Goal: Complete application form

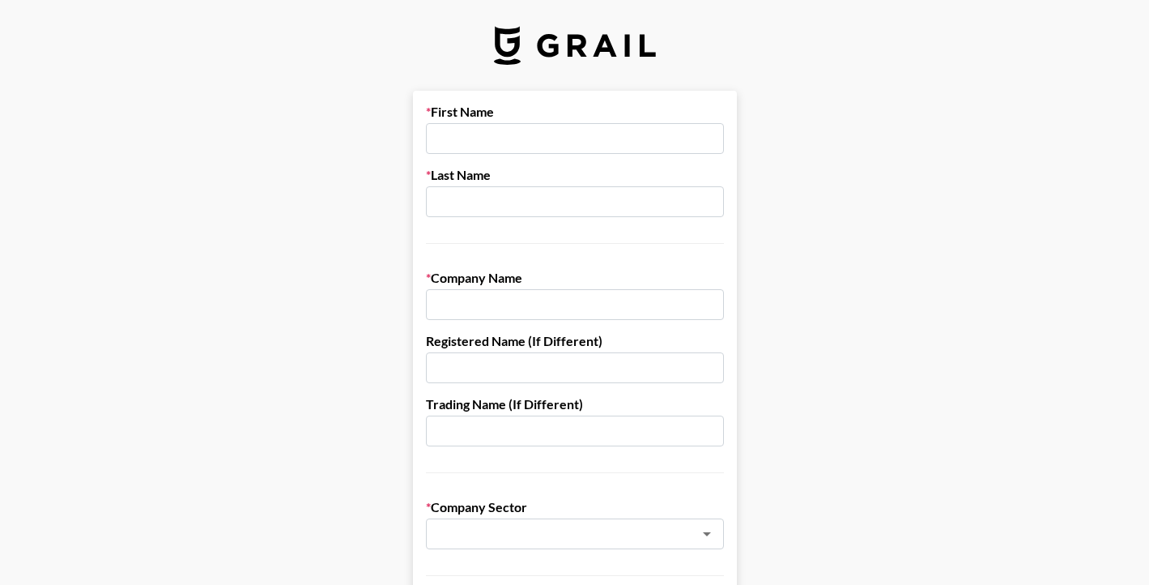
click at [534, 141] on input "text" at bounding box center [575, 138] width 298 height 31
type input "Emil"
type input "Owusu"
type input "False9 Digital"
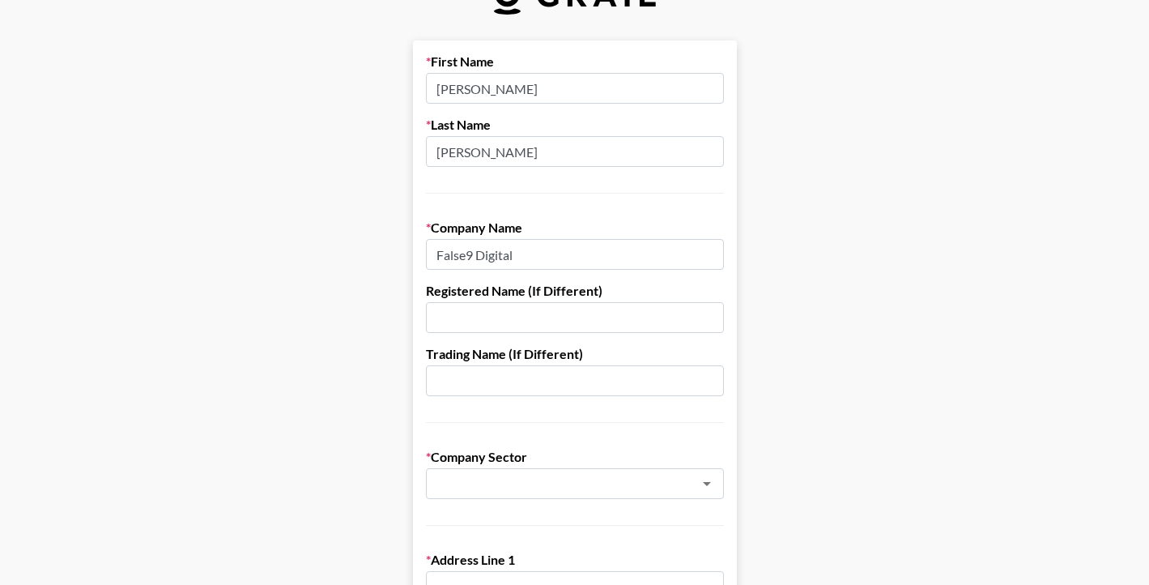
scroll to position [65, 0]
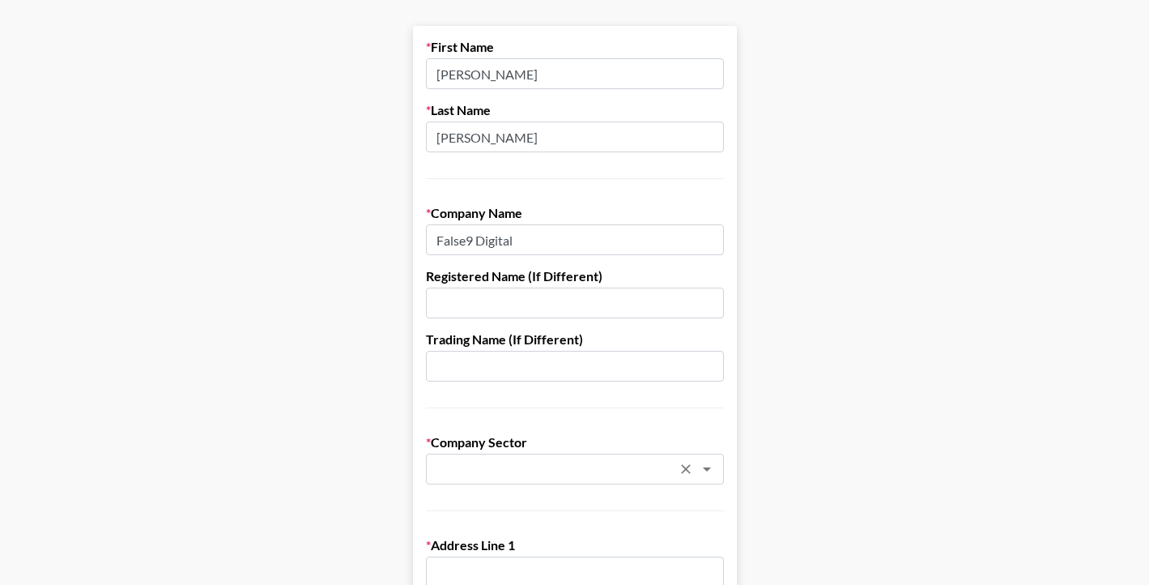
click at [502, 462] on input "text" at bounding box center [554, 469] width 236 height 19
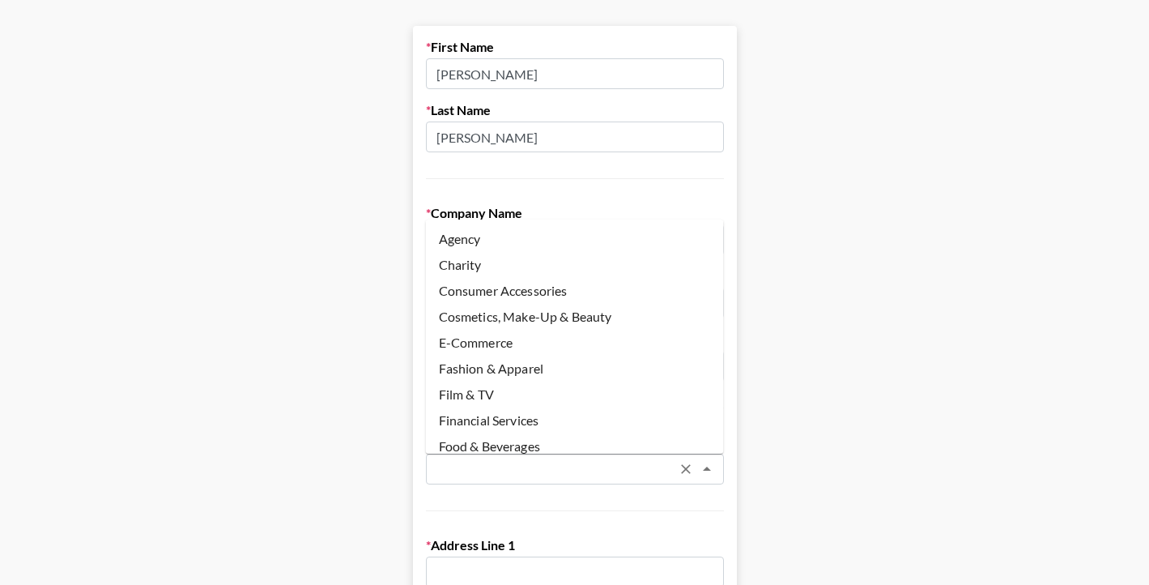
click at [491, 244] on li "Agency" at bounding box center [575, 239] width 298 height 26
type input "Agency"
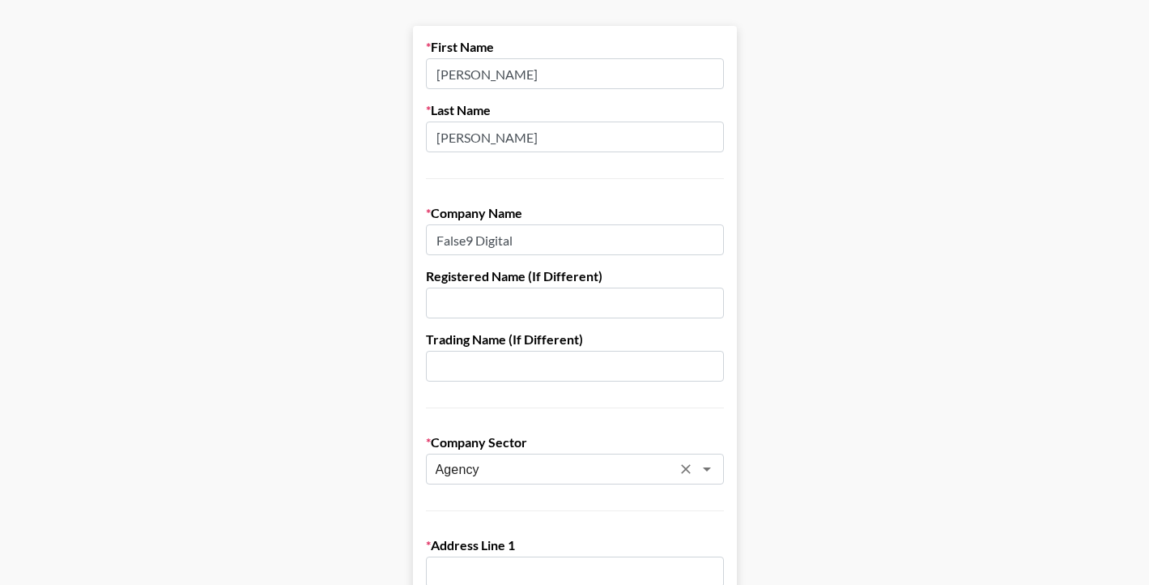
scroll to position [193, 0]
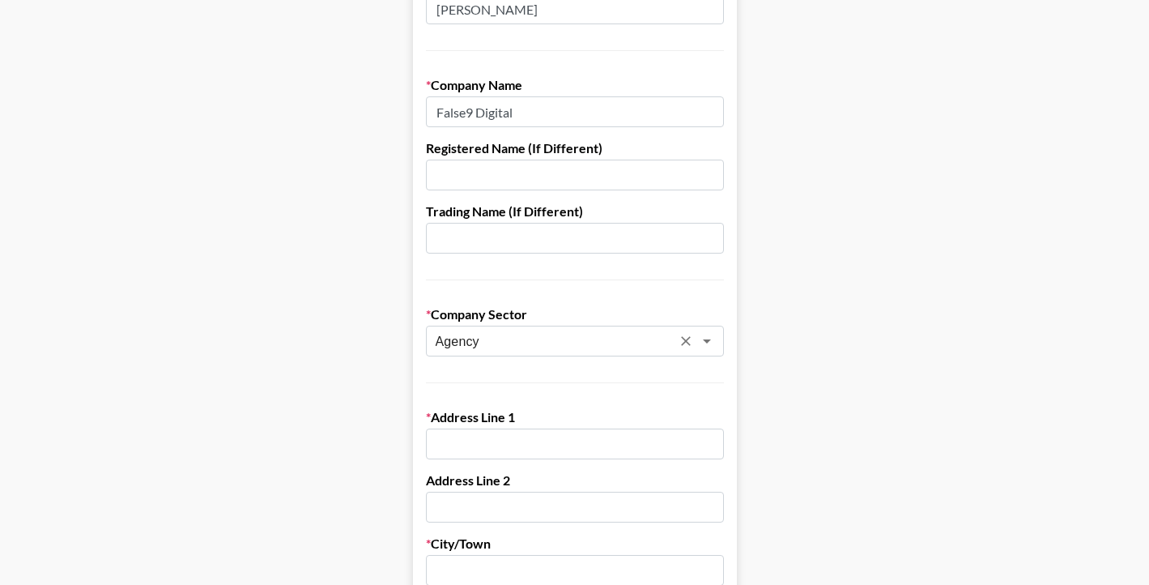
click at [498, 433] on input "text" at bounding box center [575, 443] width 298 height 31
type input "445 Meeker Ave"
click at [479, 562] on input "text" at bounding box center [575, 570] width 298 height 31
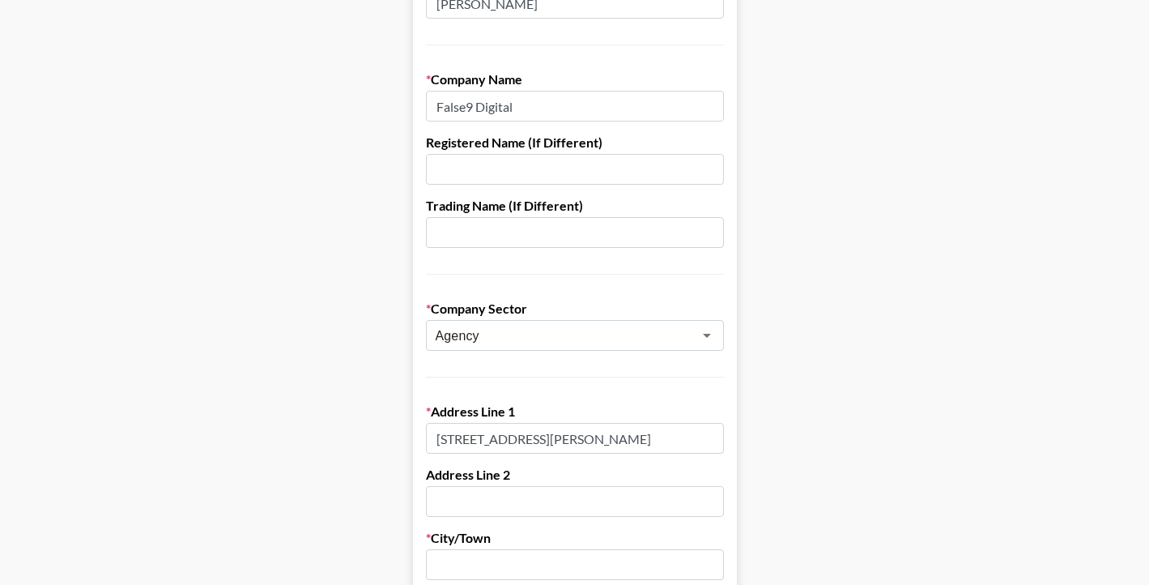
click at [518, 564] on input "text" at bounding box center [575, 564] width 298 height 31
type input "Brooklyn"
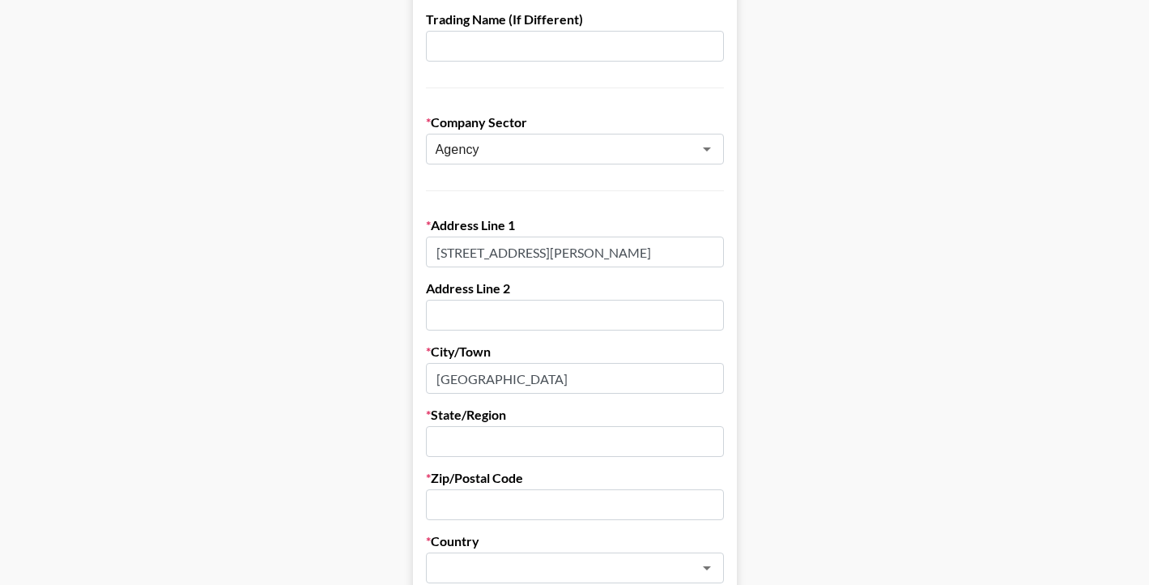
scroll to position [403, 0]
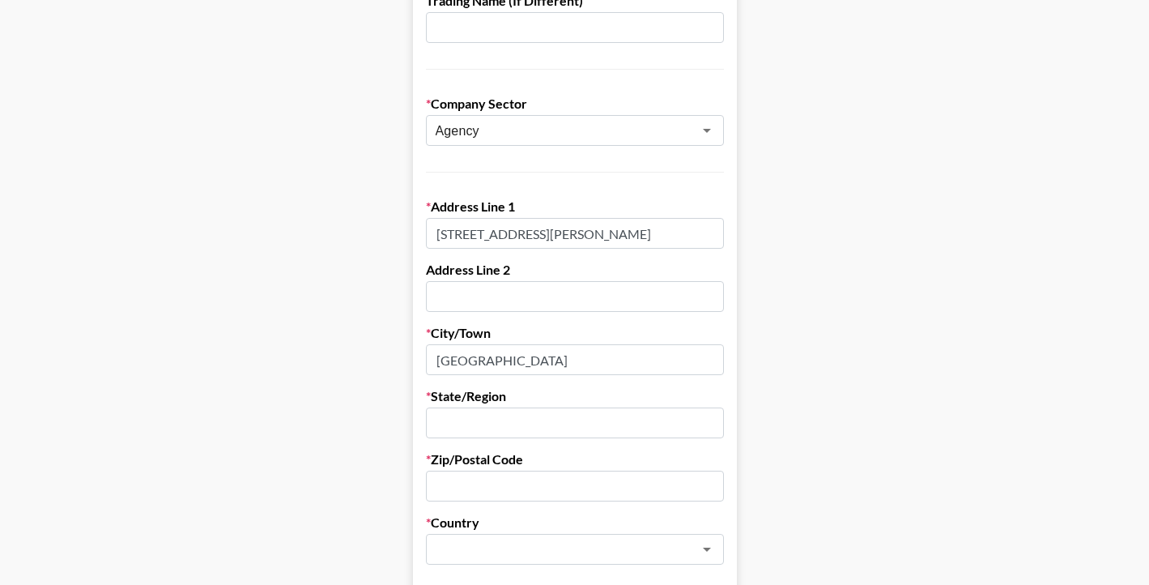
click at [521, 419] on input "text" at bounding box center [575, 422] width 298 height 31
type input "NY"
click at [520, 481] on input "text" at bounding box center [575, 485] width 298 height 31
type input "11222"
click at [512, 555] on input "text" at bounding box center [554, 549] width 236 height 19
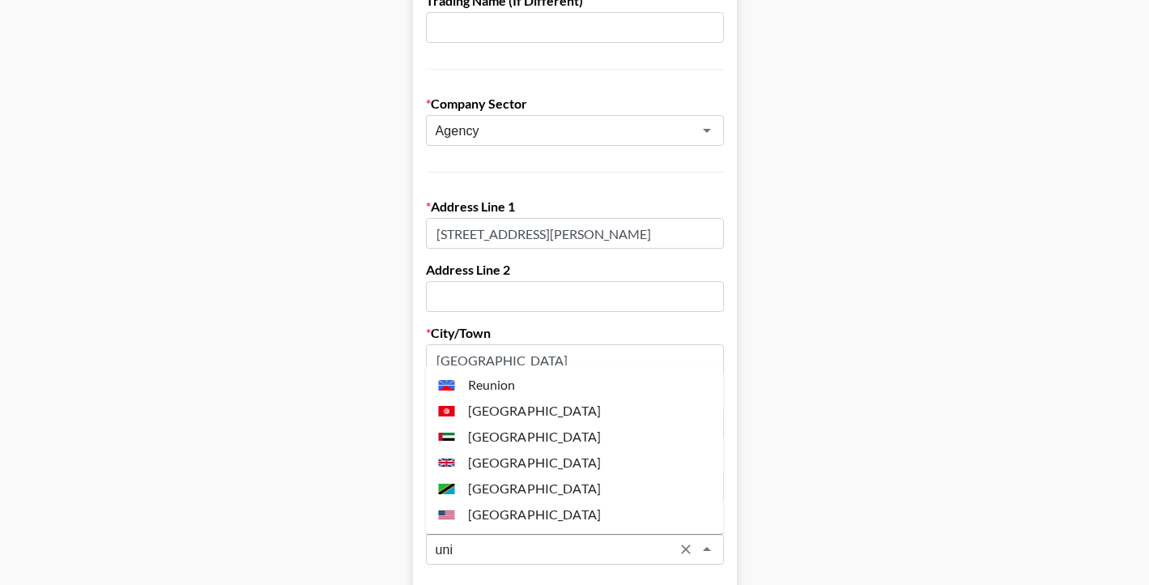
click at [529, 513] on li "[GEOGRAPHIC_DATA]" at bounding box center [575, 514] width 298 height 26
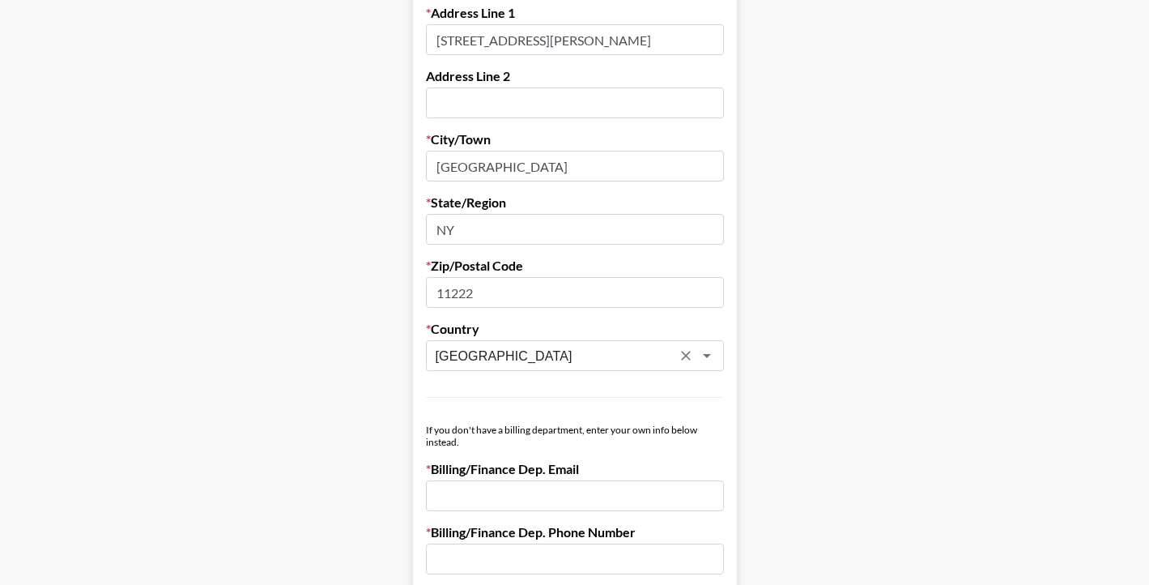
scroll to position [660, 0]
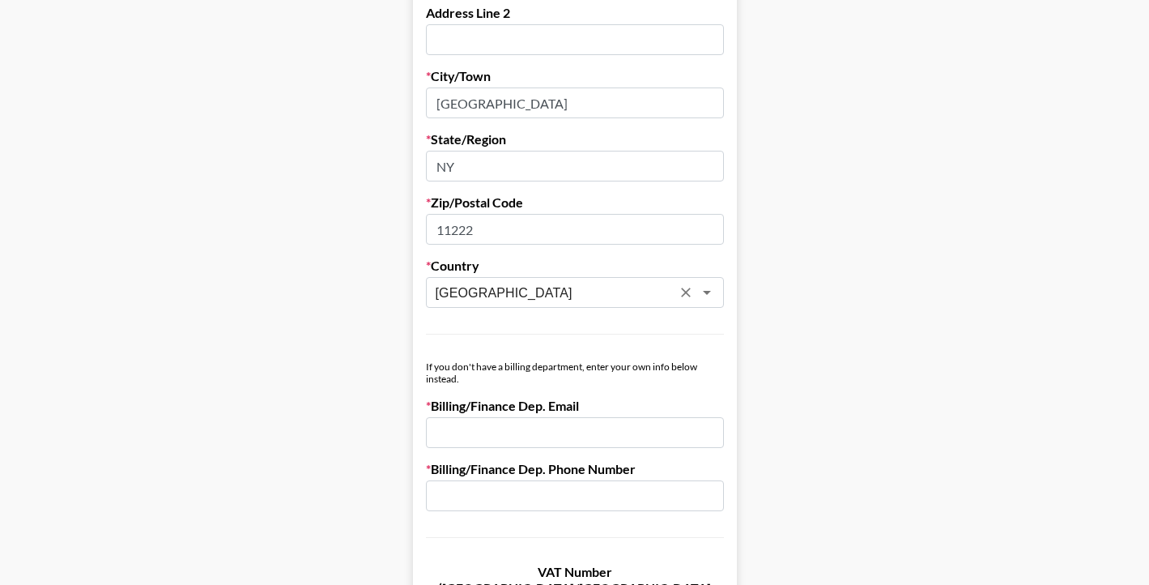
type input "[GEOGRAPHIC_DATA]"
click at [515, 427] on input "email" at bounding box center [575, 432] width 298 height 31
type input "e@false9digital.com"
click at [517, 506] on input "text" at bounding box center [575, 495] width 298 height 31
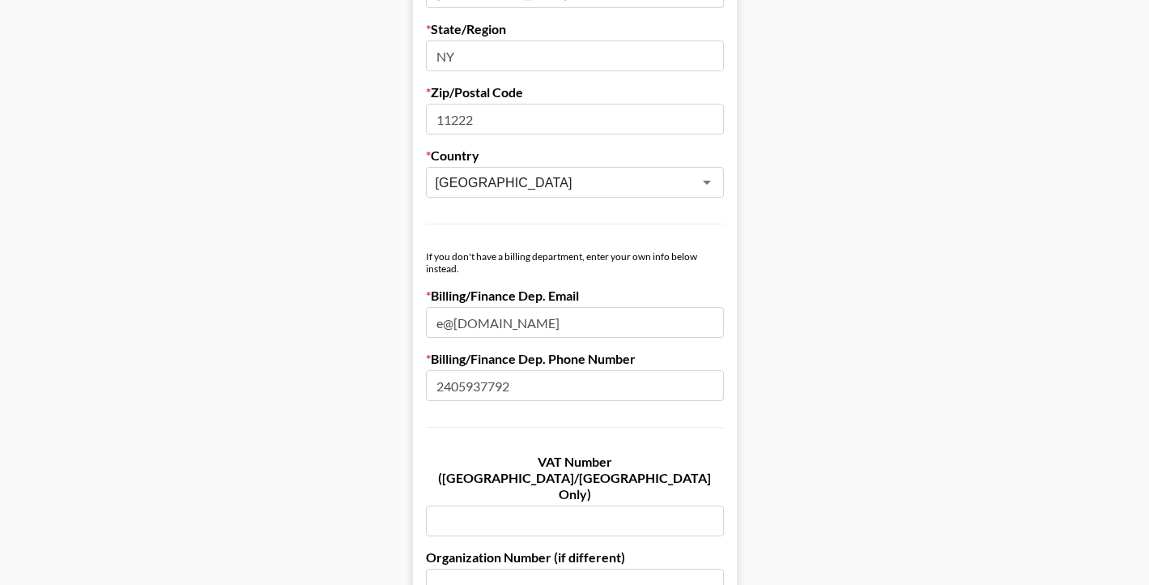
scroll to position [823, 0]
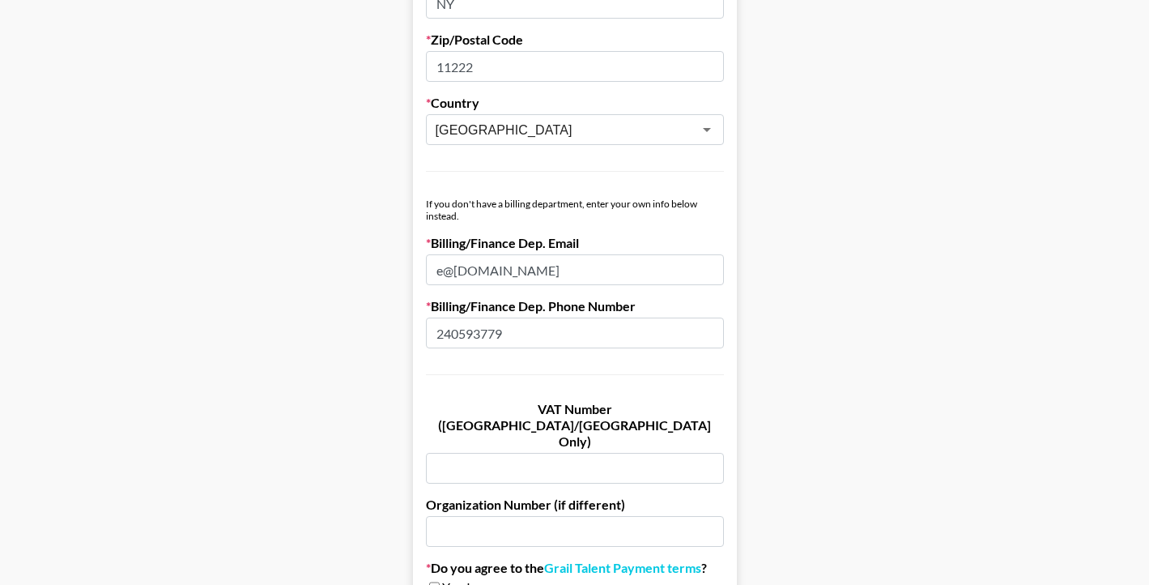
type input "2405937792"
click at [636, 275] on input "e@false9digital.com" at bounding box center [575, 269] width 298 height 31
type input "e@false9digital.com"
click at [560, 72] on input "11222" at bounding box center [575, 66] width 298 height 31
type input "11222"
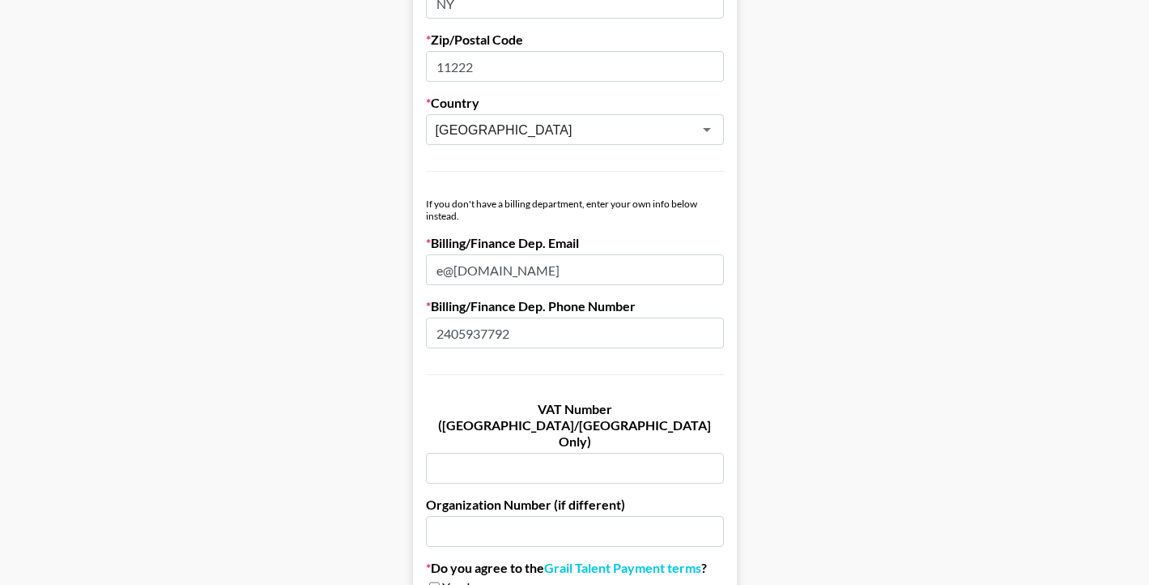
click at [514, 9] on input "NY" at bounding box center [575, 3] width 298 height 31
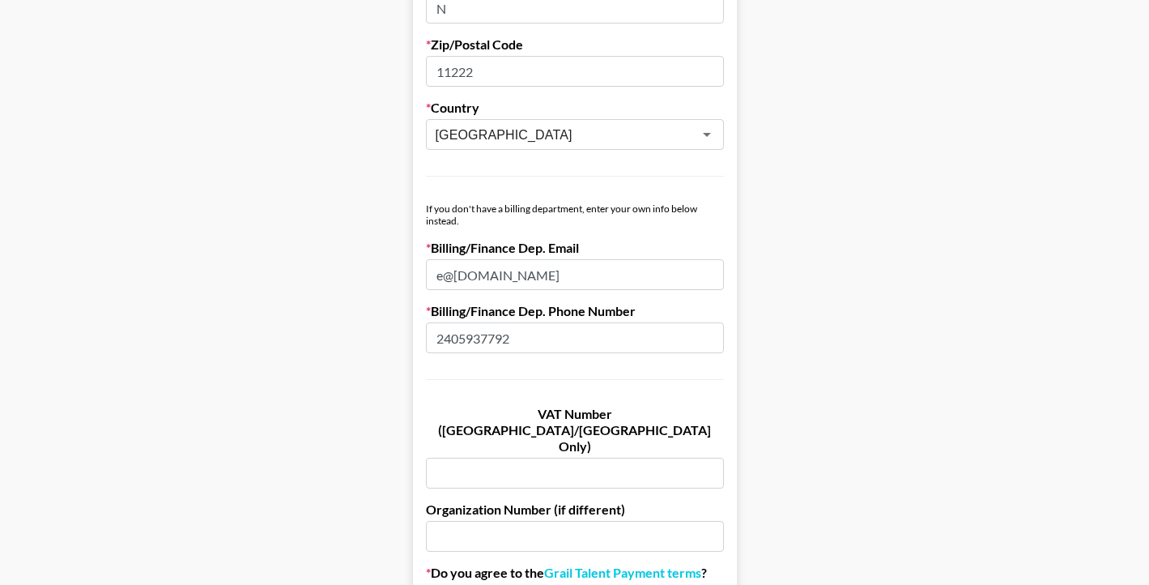
type input "NY"
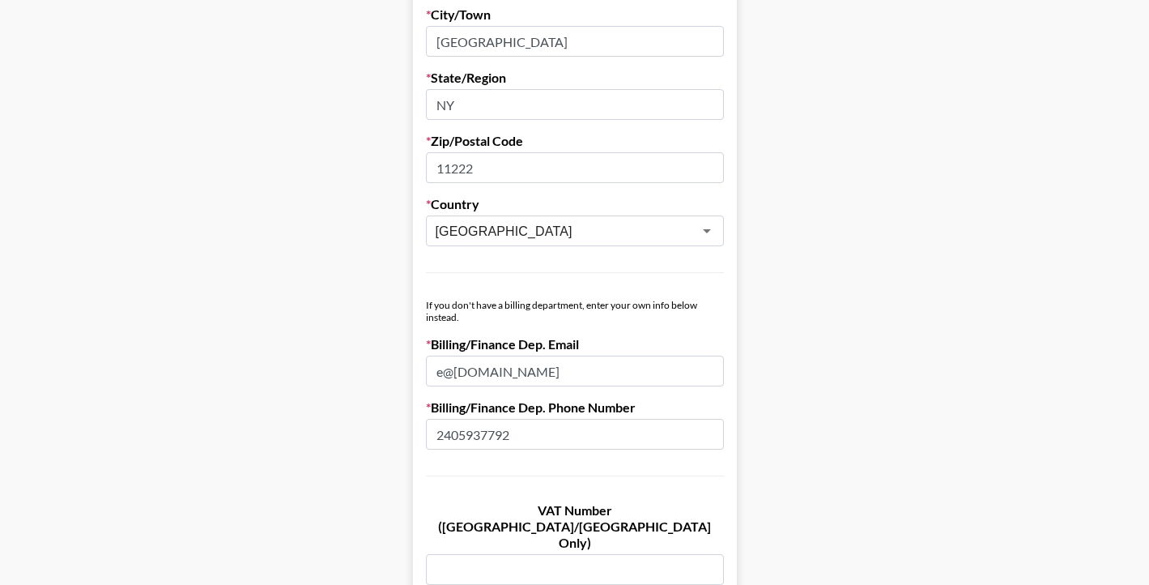
scroll to position [693, 0]
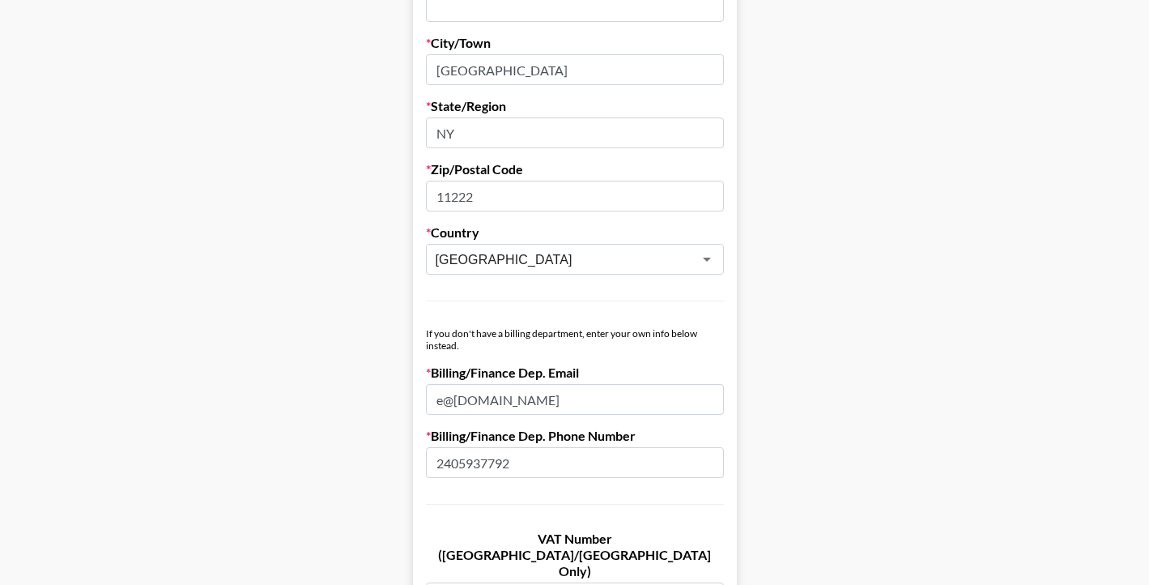
click at [507, 69] on input "Brooklyn" at bounding box center [575, 69] width 298 height 31
type input "Brooklyn"
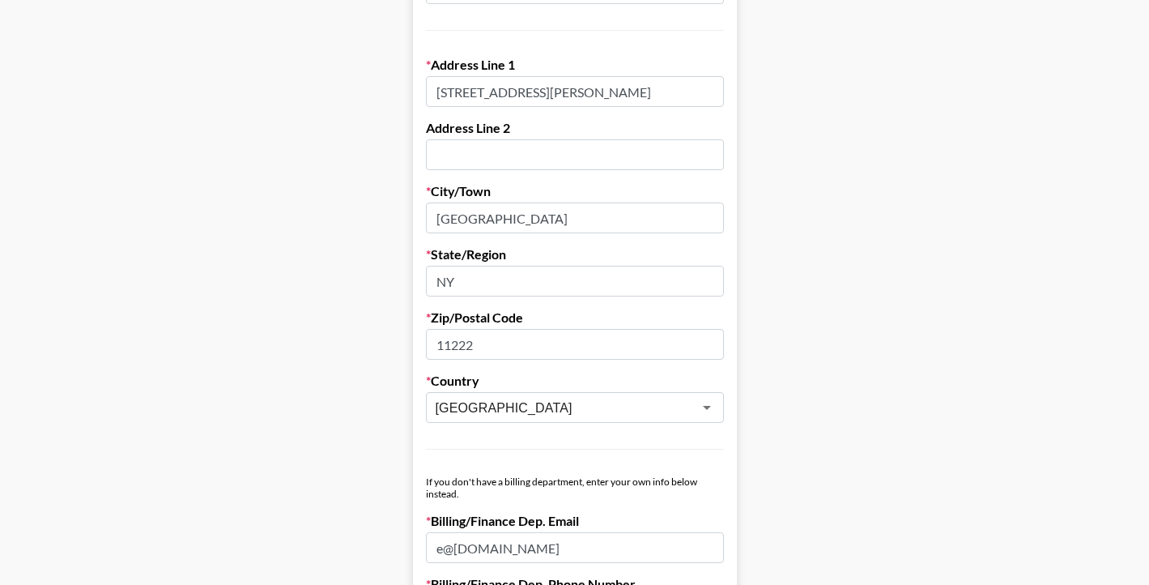
scroll to position [499, 0]
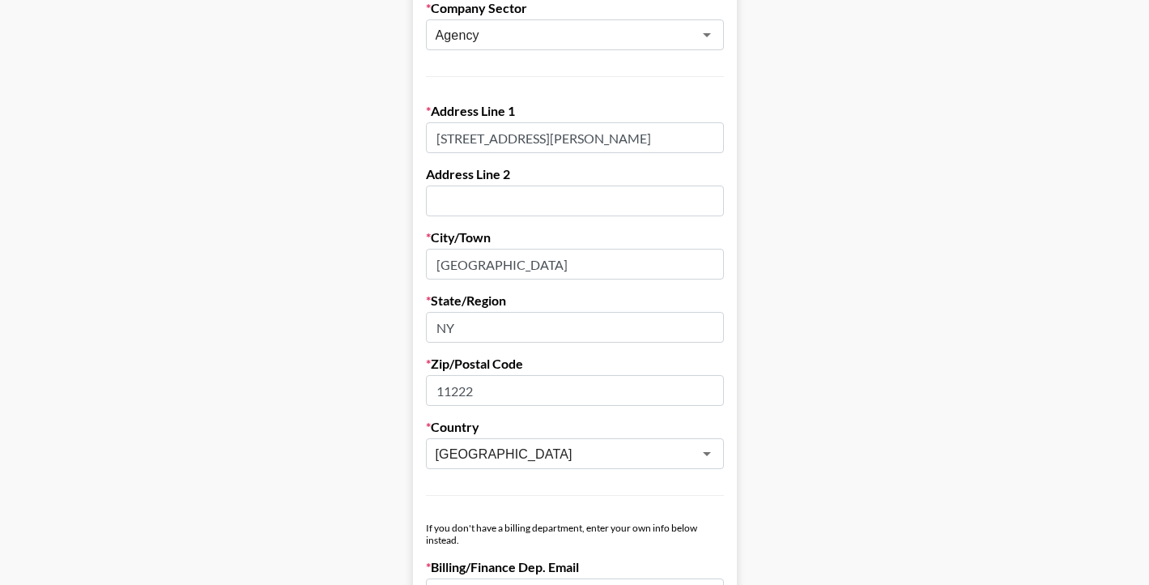
click at [535, 136] on input "445 Meeker Ave" at bounding box center [575, 137] width 298 height 31
type input "445 Meeker Ave"
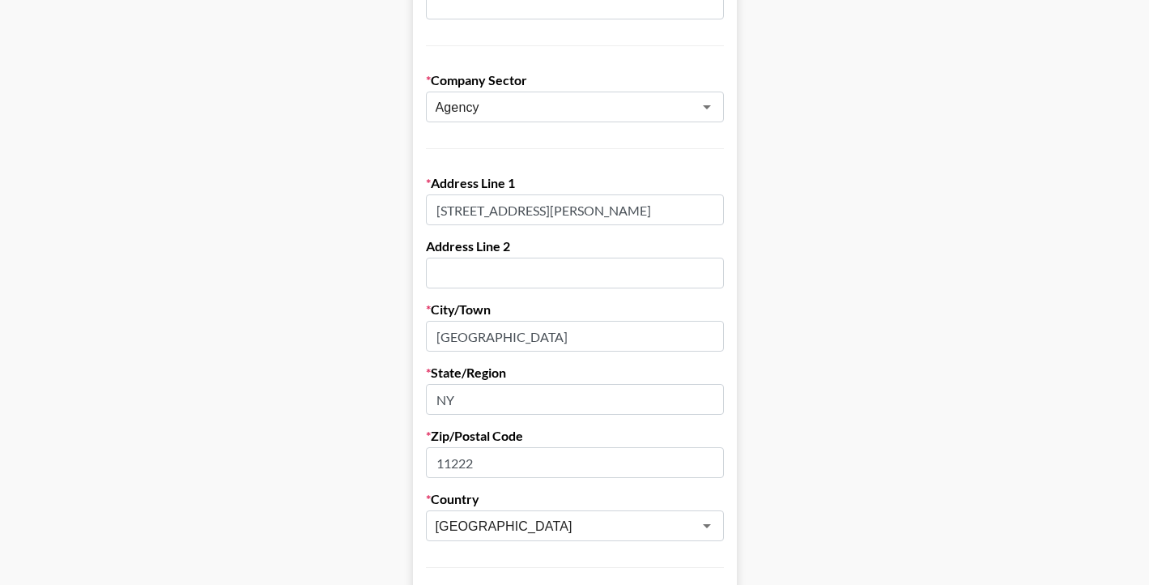
click at [789, 221] on main "First Name Emil Last Name Owusu Company Name False9 Digital Registered Name (If…" at bounding box center [574, 363] width 1123 height 1398
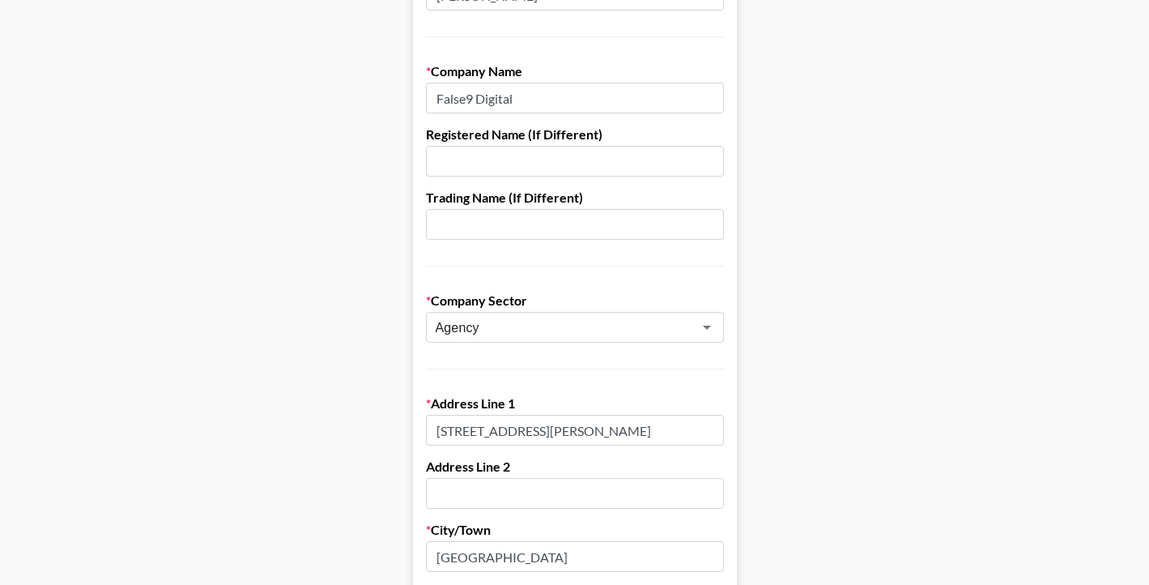
scroll to position [75, 0]
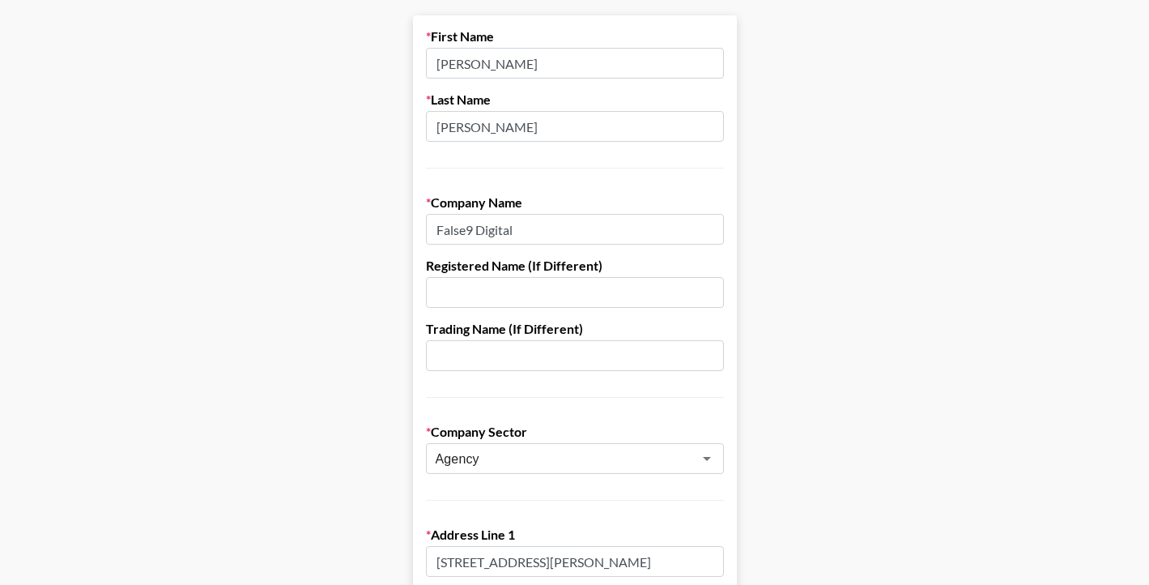
click at [652, 237] on input "False9 Digital" at bounding box center [575, 229] width 298 height 31
type input "False9 Digital"
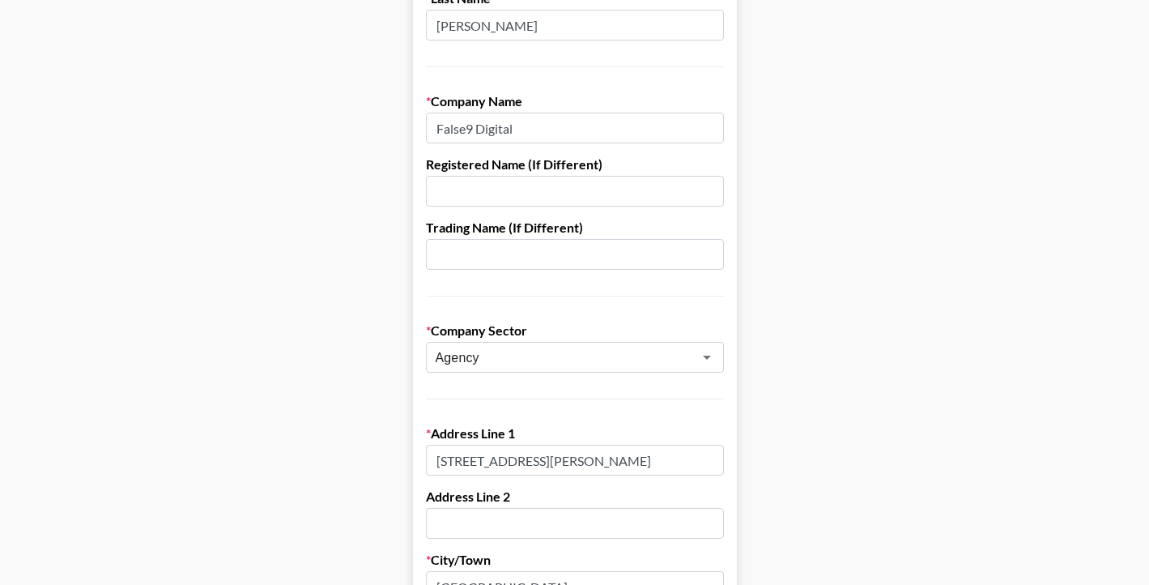
scroll to position [963, 0]
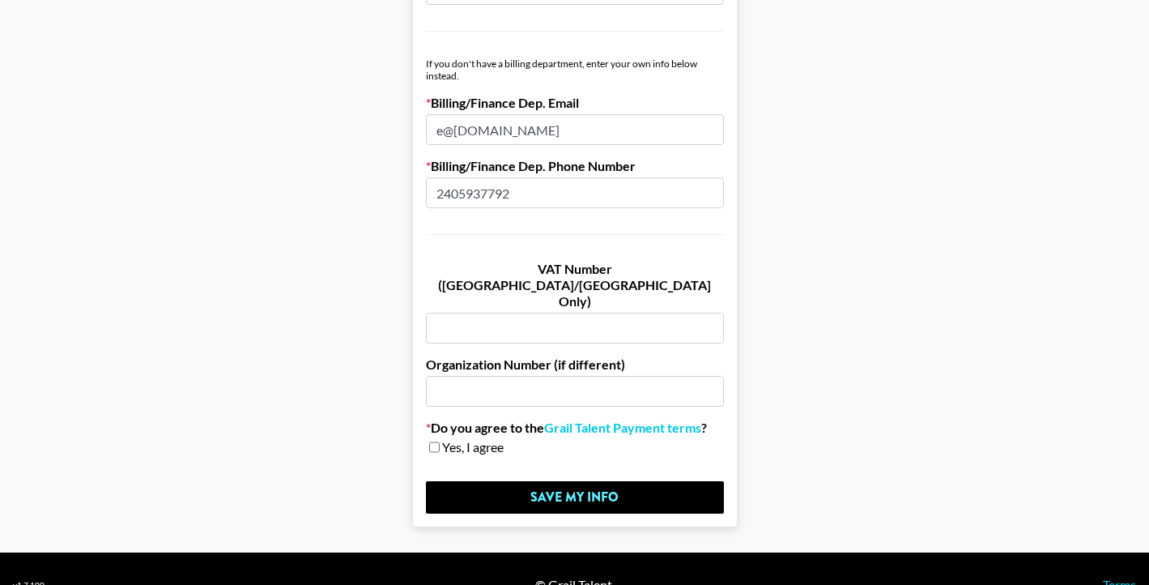
click at [475, 439] on span "Yes, I agree" at bounding box center [473, 447] width 62 height 16
click at [426, 439] on div "Yes, I agree" at bounding box center [575, 447] width 298 height 16
click at [431, 441] on input "checkbox" at bounding box center [434, 446] width 11 height 11
checkbox input "true"
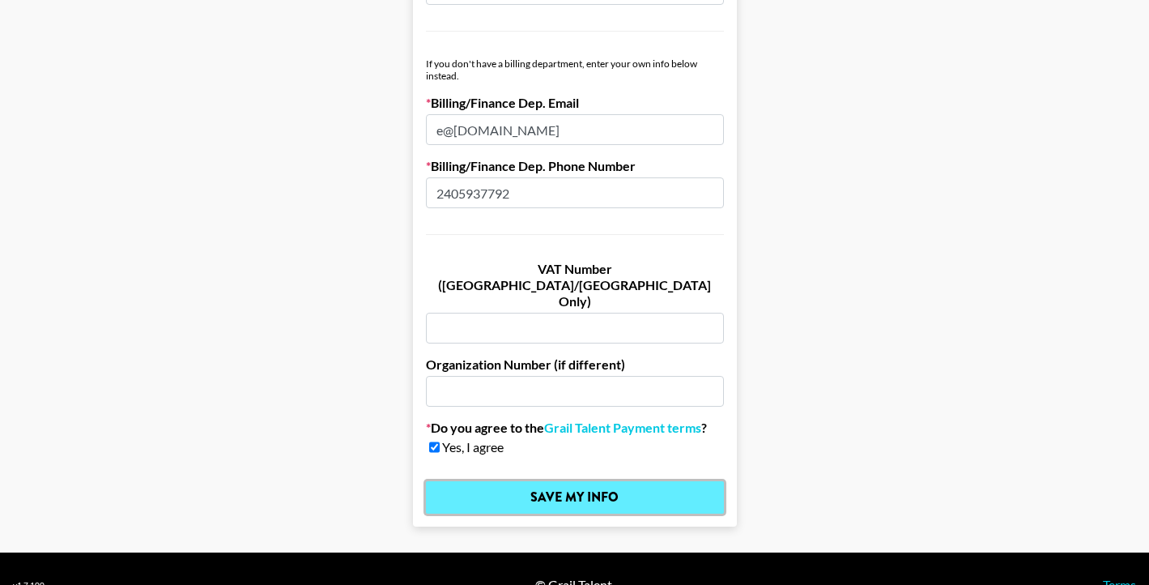
click at [509, 481] on input "Save My Info" at bounding box center [575, 497] width 298 height 32
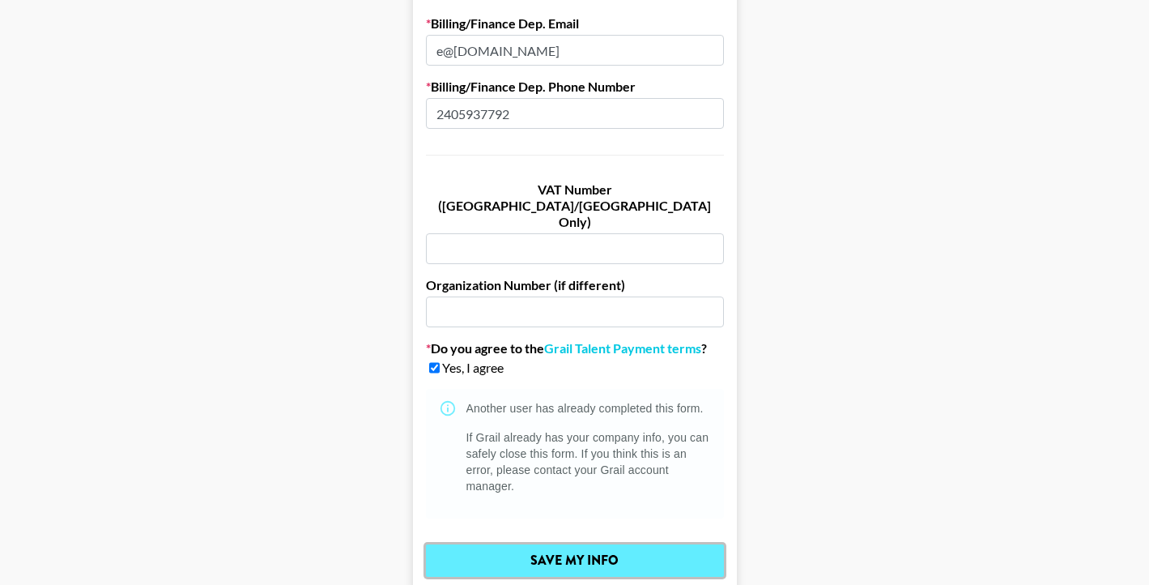
scroll to position [1043, 0]
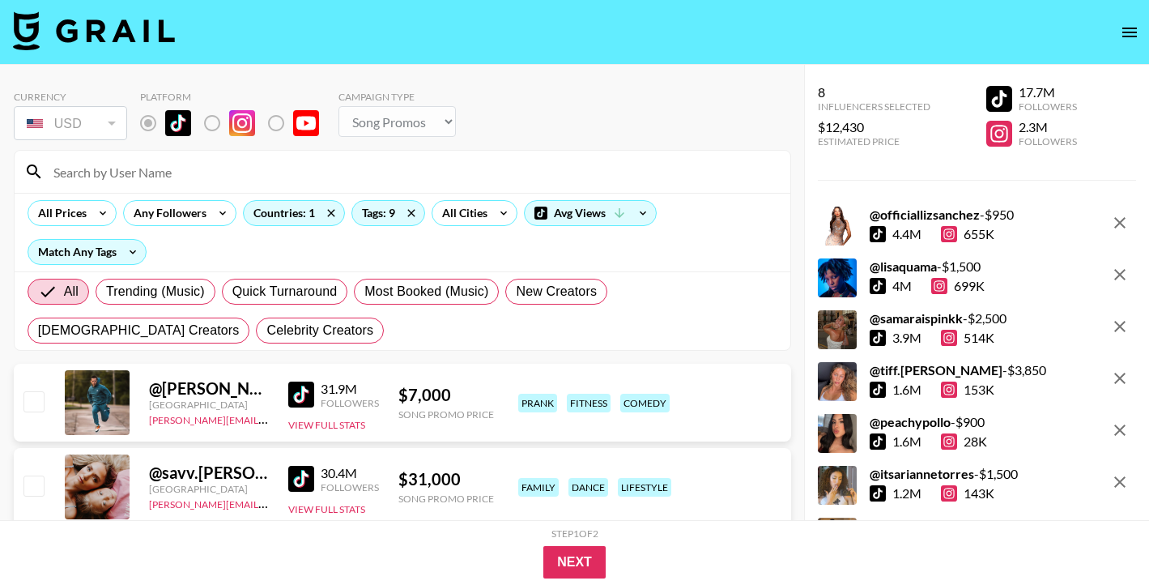
select select "Song"
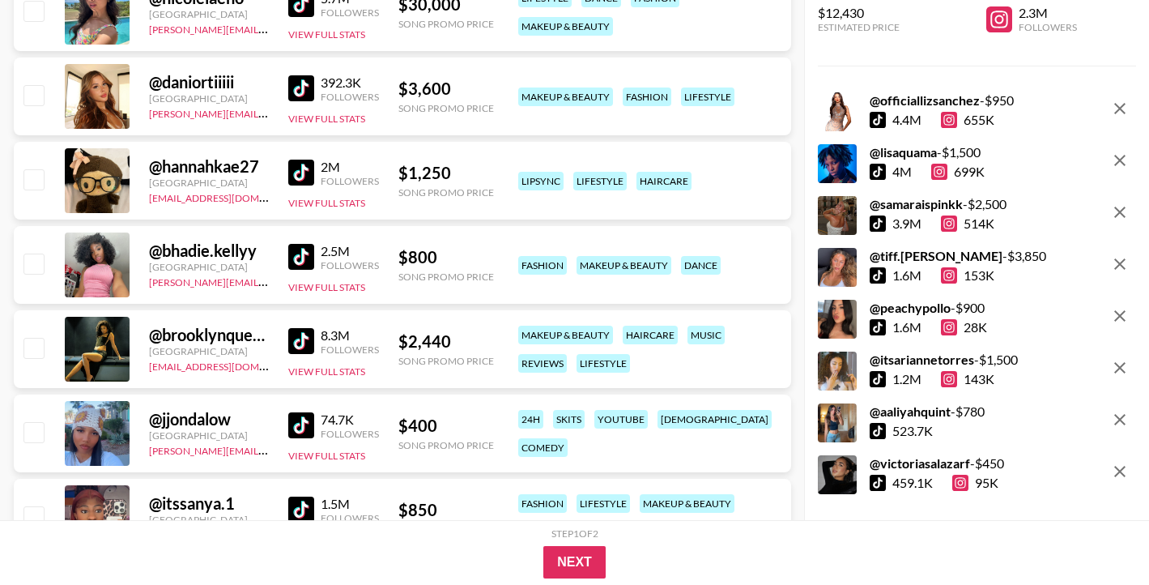
scroll to position [19341, 0]
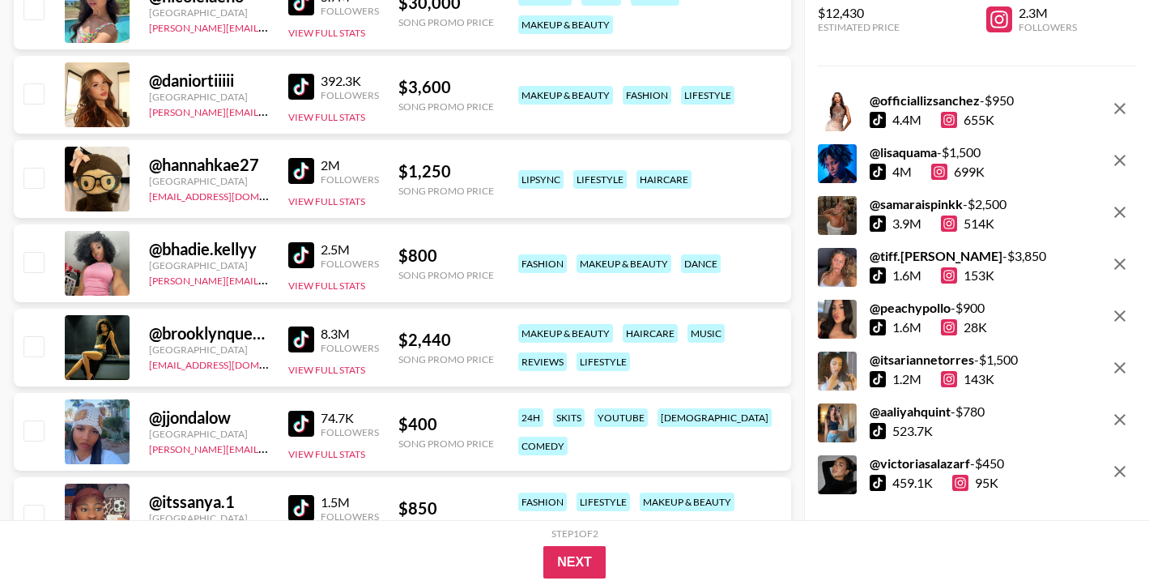
click at [304, 258] on img at bounding box center [301, 255] width 26 height 26
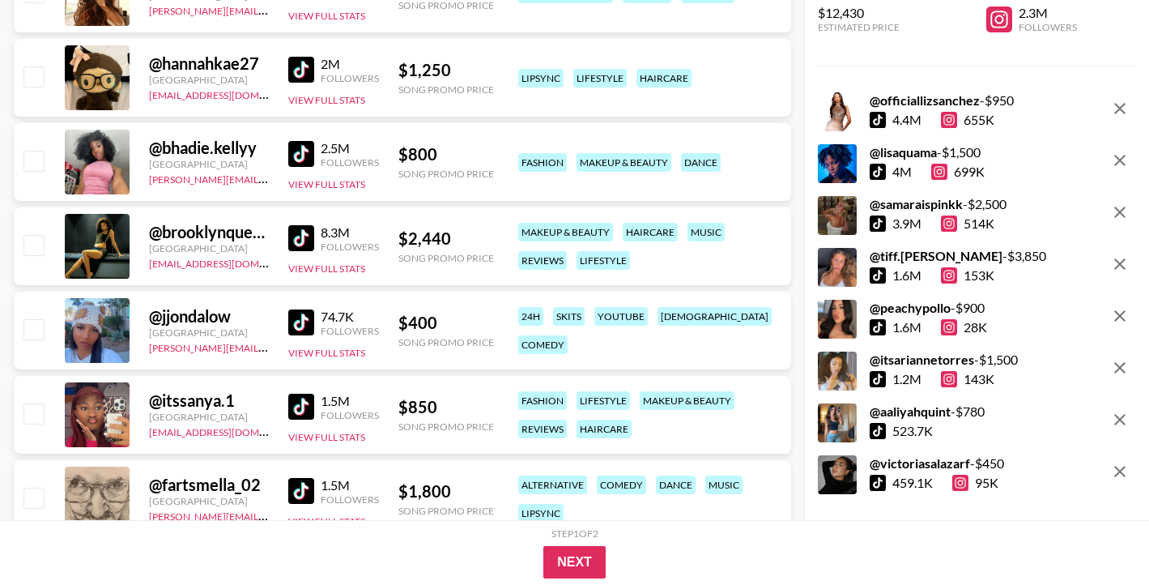
scroll to position [19443, 0]
click at [298, 410] on img at bounding box center [301, 406] width 26 height 26
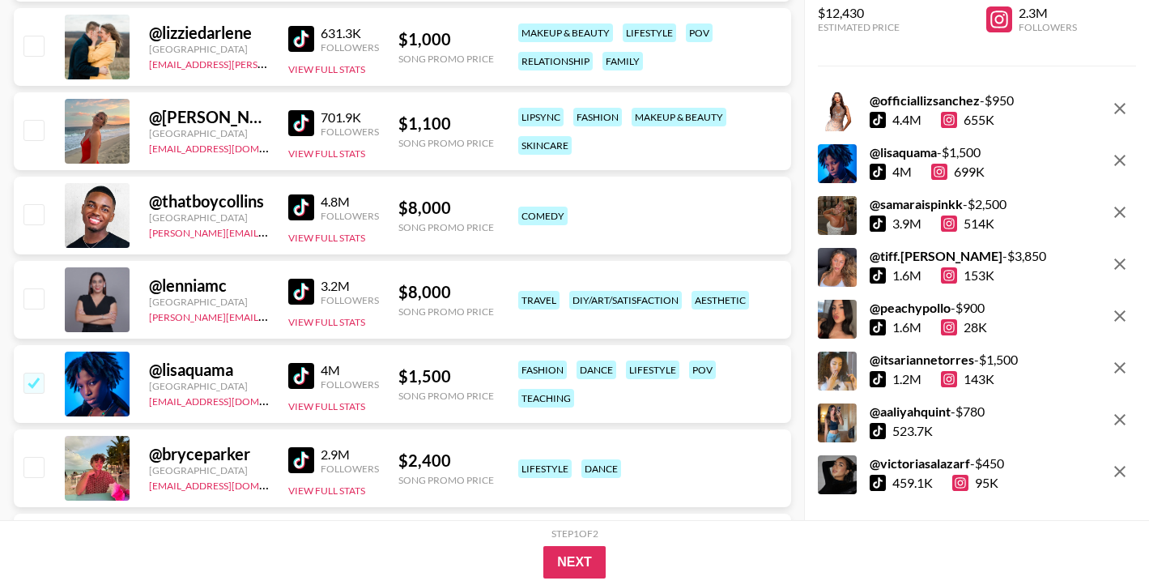
scroll to position [21837, 0]
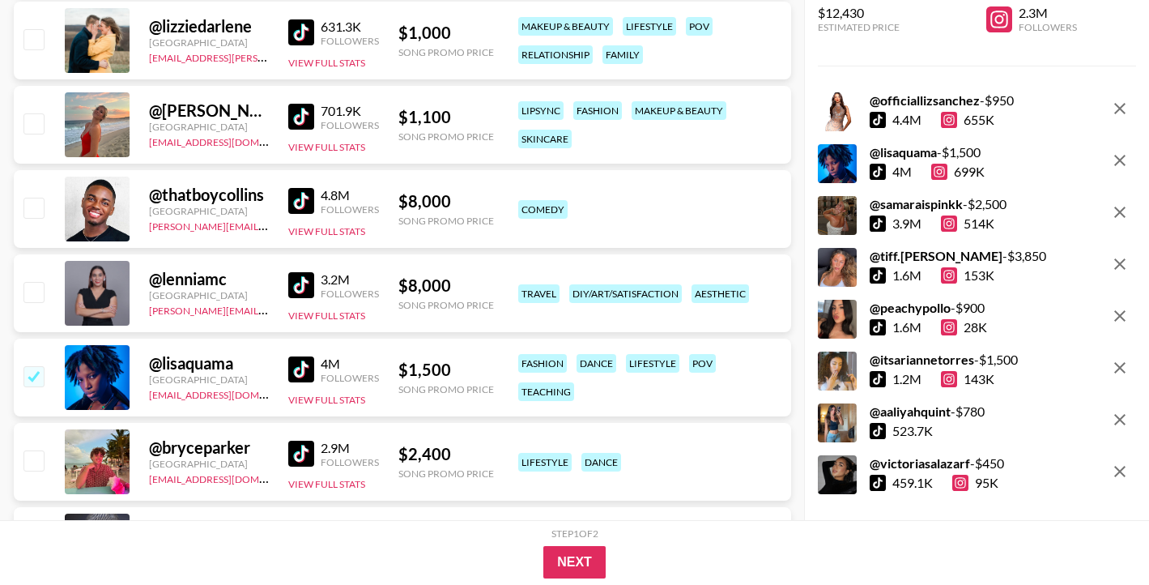
click at [301, 376] on img at bounding box center [301, 369] width 26 height 26
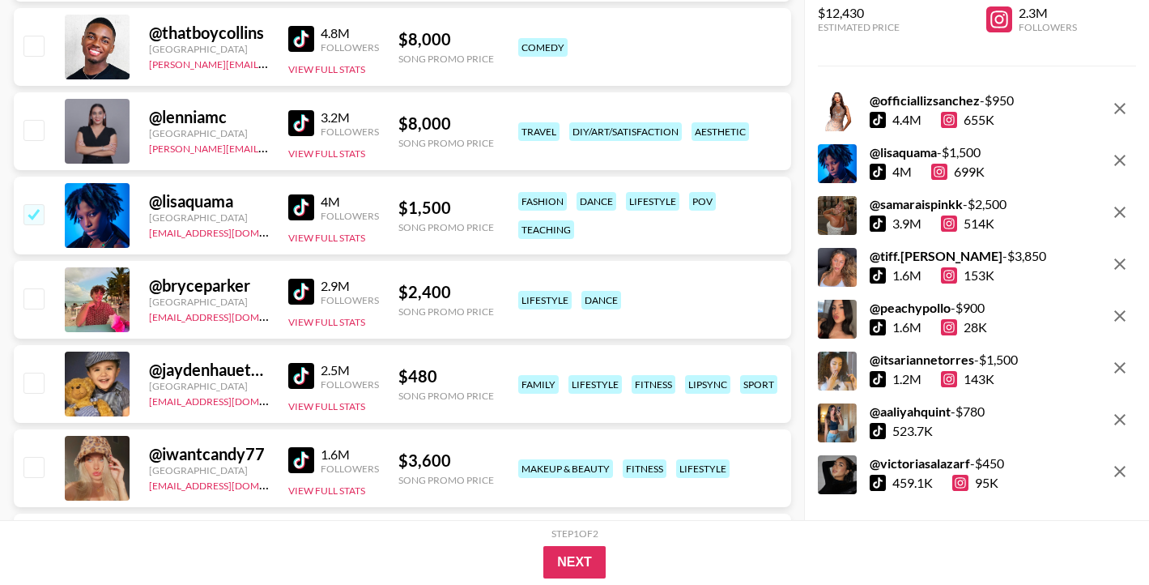
scroll to position [22007, 0]
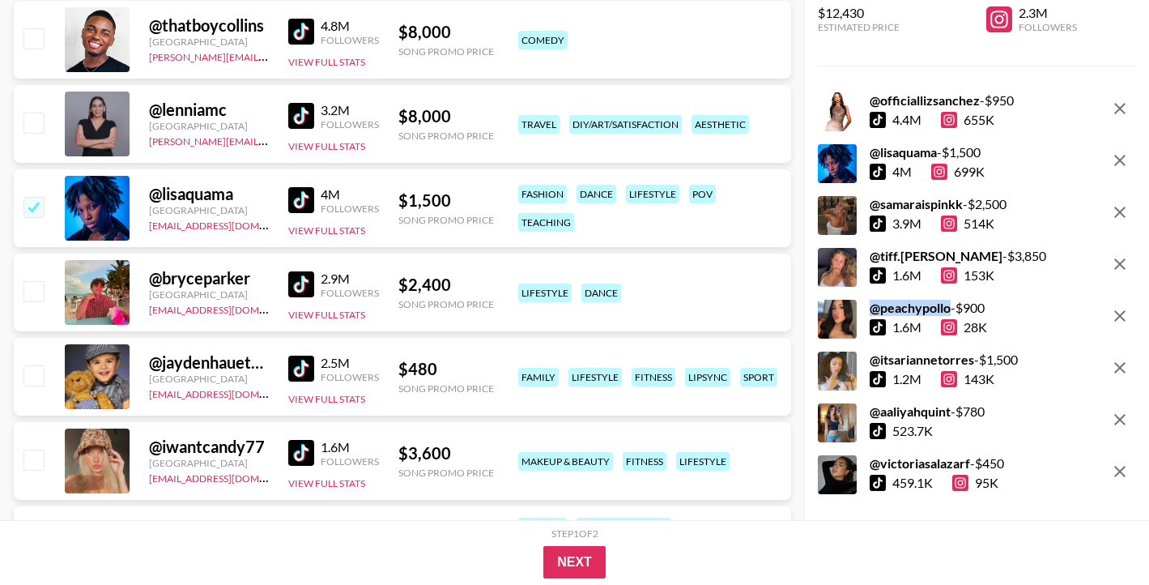
drag, startPoint x: 874, startPoint y: 309, endPoint x: 949, endPoint y: 306, distance: 75.3
click at [949, 306] on strong "@ peachypollo" at bounding box center [910, 307] width 81 height 15
copy strong "@ peachypollo"
drag, startPoint x: 874, startPoint y: 101, endPoint x: 977, endPoint y: 100, distance: 103.7
click at [977, 100] on strong "@ [GEOGRAPHIC_DATA]" at bounding box center [925, 99] width 110 height 15
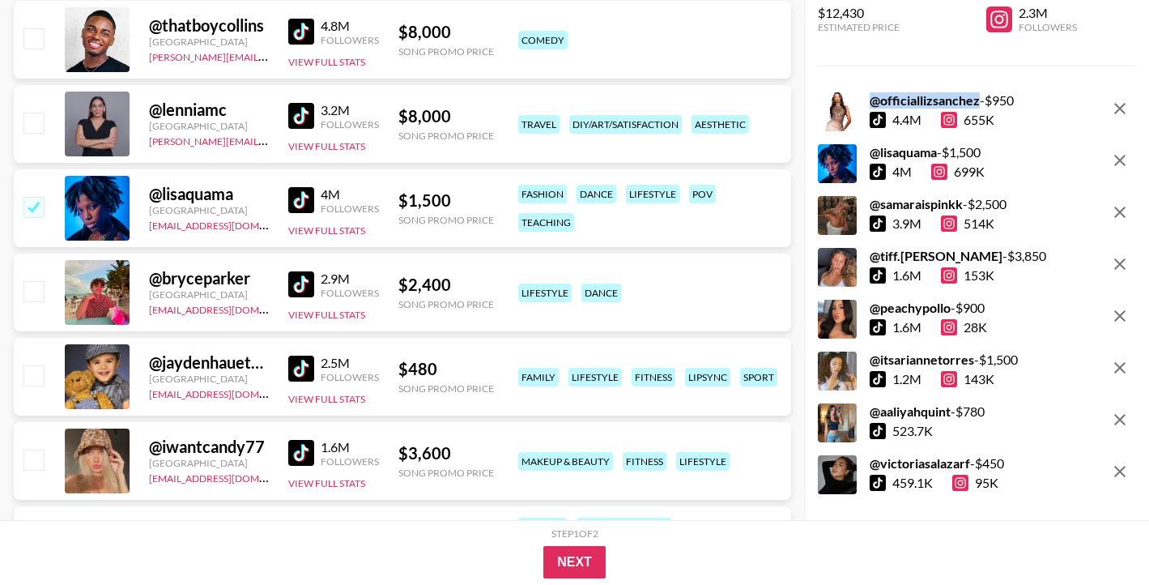
copy strong "@ [GEOGRAPHIC_DATA]"
click at [868, 153] on div "@ lisaquama - $ 1,500 4M 699K" at bounding box center [901, 163] width 167 height 39
drag, startPoint x: 871, startPoint y: 153, endPoint x: 938, endPoint y: 151, distance: 66.4
click at [937, 151] on strong "@ lisaquama" at bounding box center [903, 151] width 67 height 15
copy strong "@ lisaquama"
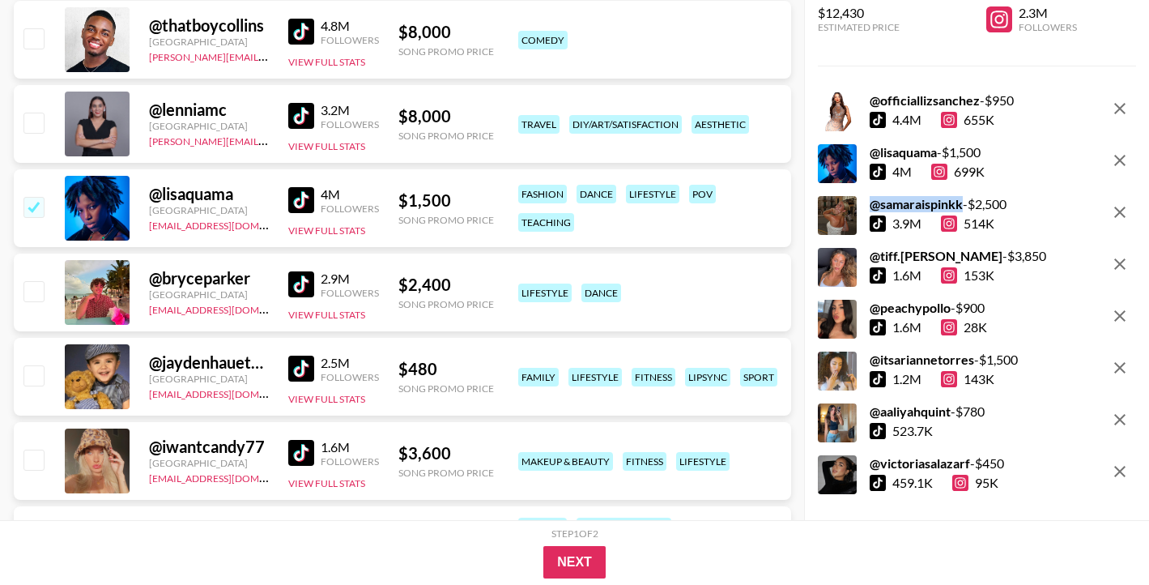
drag, startPoint x: 871, startPoint y: 205, endPoint x: 963, endPoint y: 201, distance: 92.4
click at [963, 201] on strong "@ samaraispinkk" at bounding box center [916, 203] width 93 height 15
copy strong "@ samaraispinkk"
drag, startPoint x: 873, startPoint y: 361, endPoint x: 975, endPoint y: 360, distance: 102.0
click at [975, 360] on div "@ itsariannetorres - $ 1,500" at bounding box center [944, 359] width 148 height 16
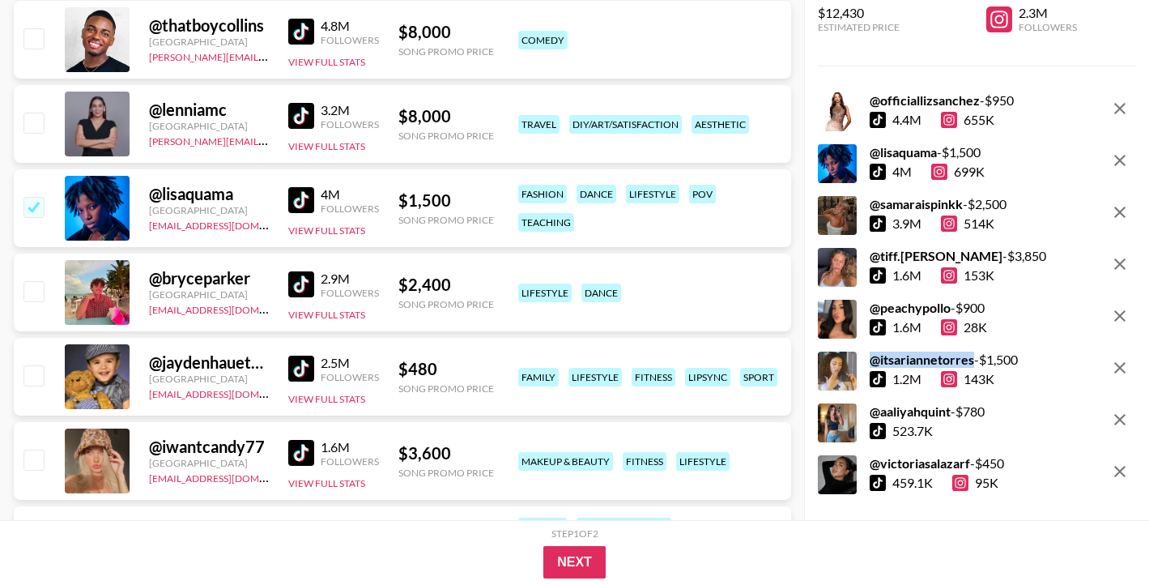
copy strong "@ itsariannetorres"
drag, startPoint x: 871, startPoint y: 414, endPoint x: 954, endPoint y: 411, distance: 83.4
click at [954, 411] on div "@ aaliyahquint - $ 780" at bounding box center [927, 411] width 115 height 16
copy div "@ aaliyahquint"
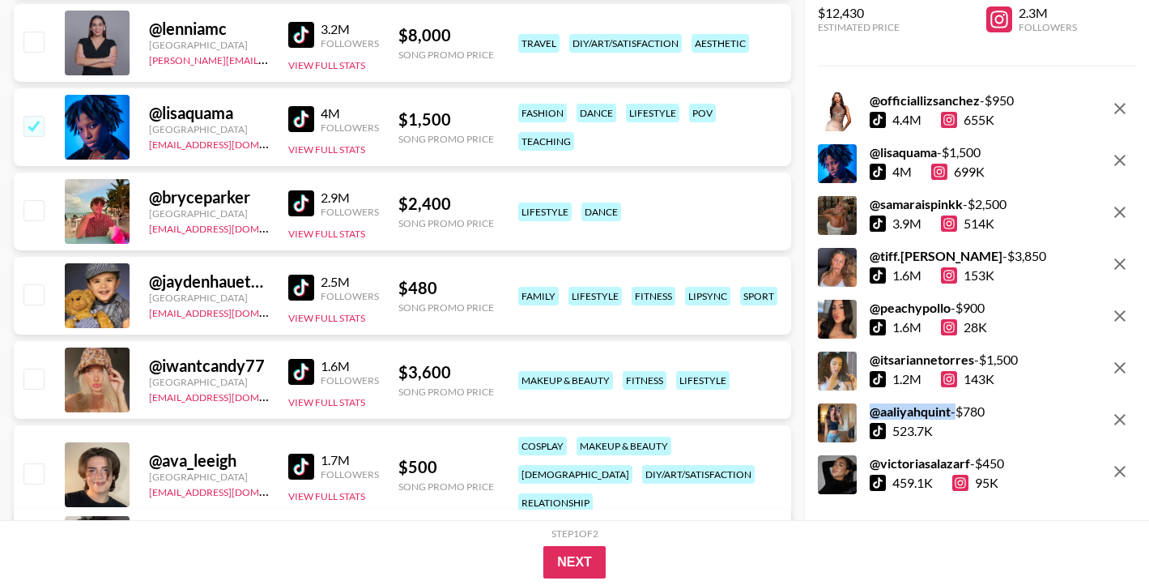
scroll to position [22101, 0]
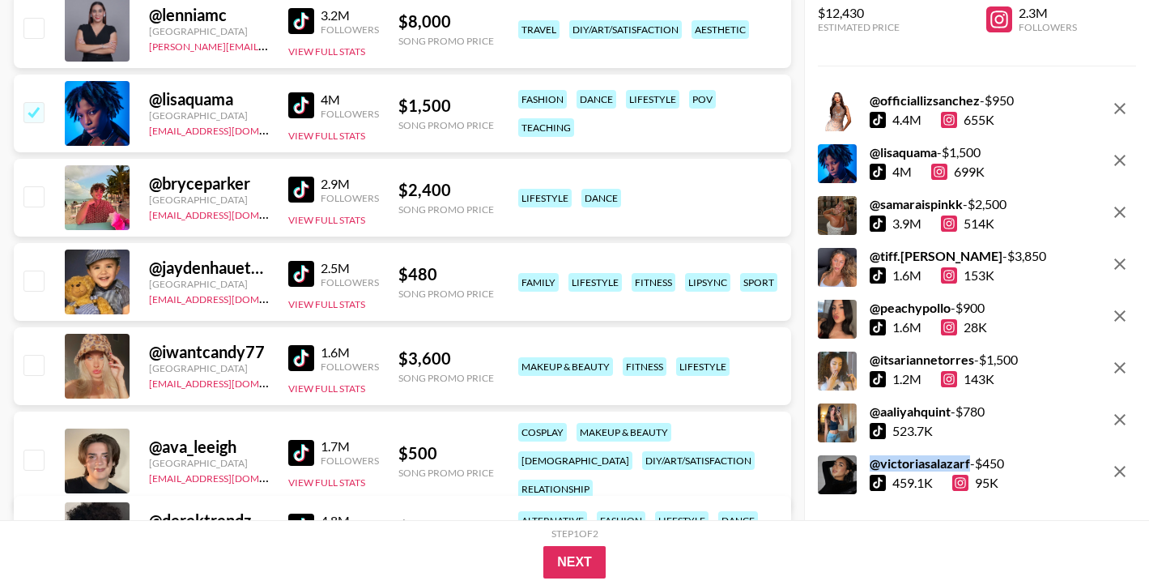
drag, startPoint x: 875, startPoint y: 465, endPoint x: 968, endPoint y: 464, distance: 93.9
click at [968, 464] on strong "@ victoriasalazarf" at bounding box center [920, 462] width 100 height 15
copy strong "@ victoriasalazarf"
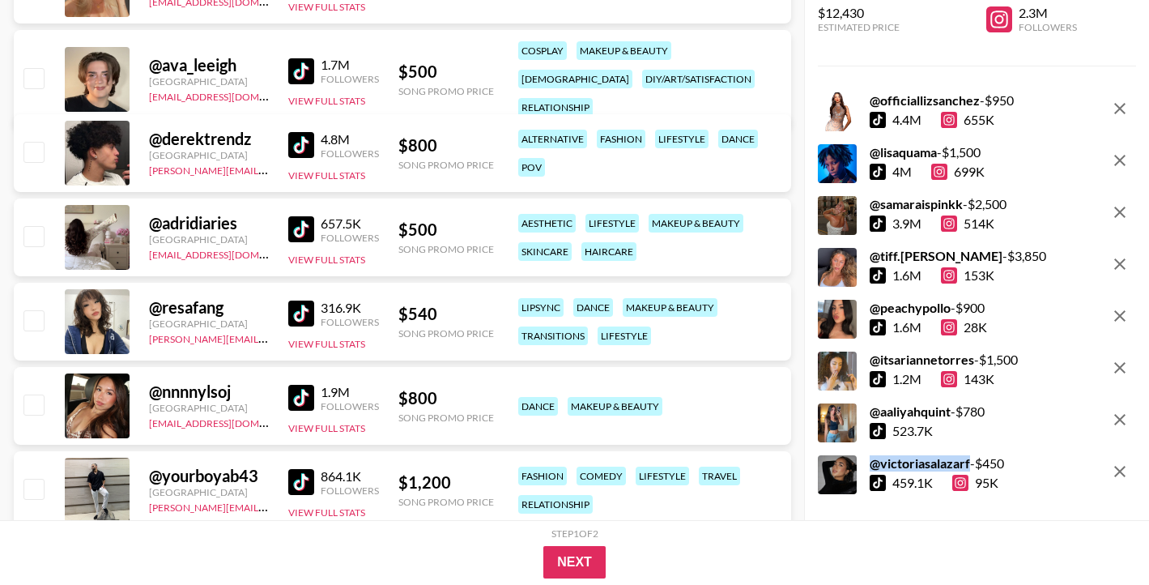
scroll to position [22485, 0]
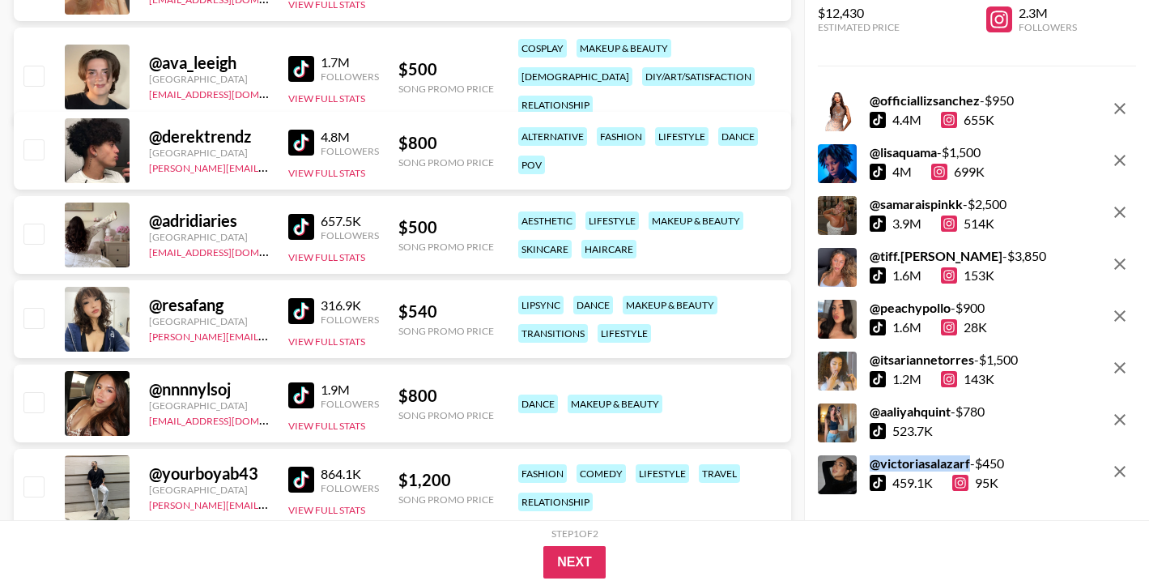
click at [300, 472] on img at bounding box center [301, 479] width 26 height 26
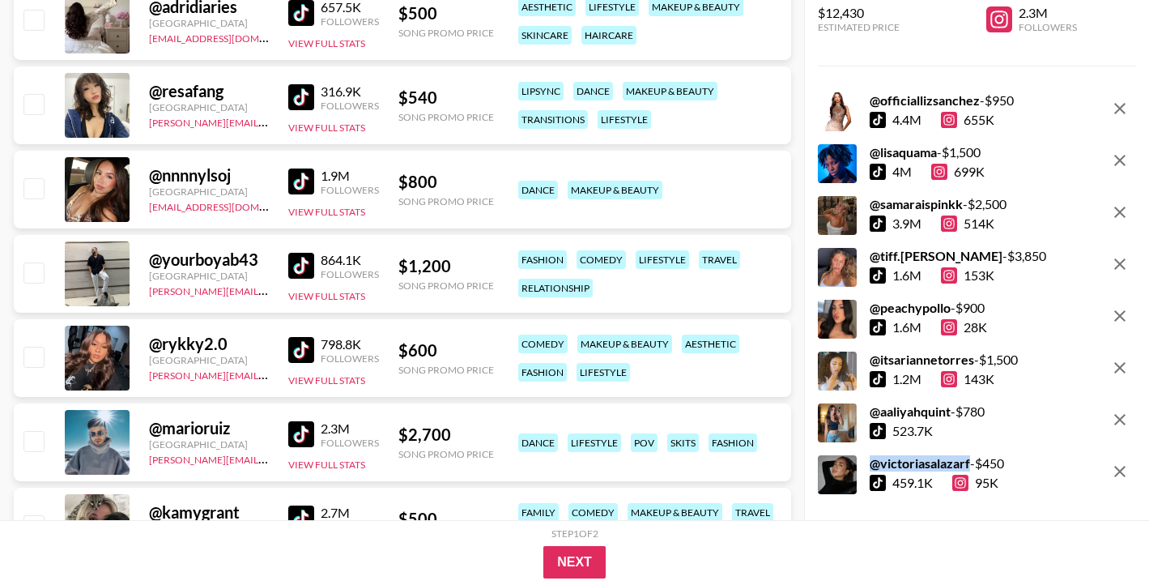
scroll to position [22704, 0]
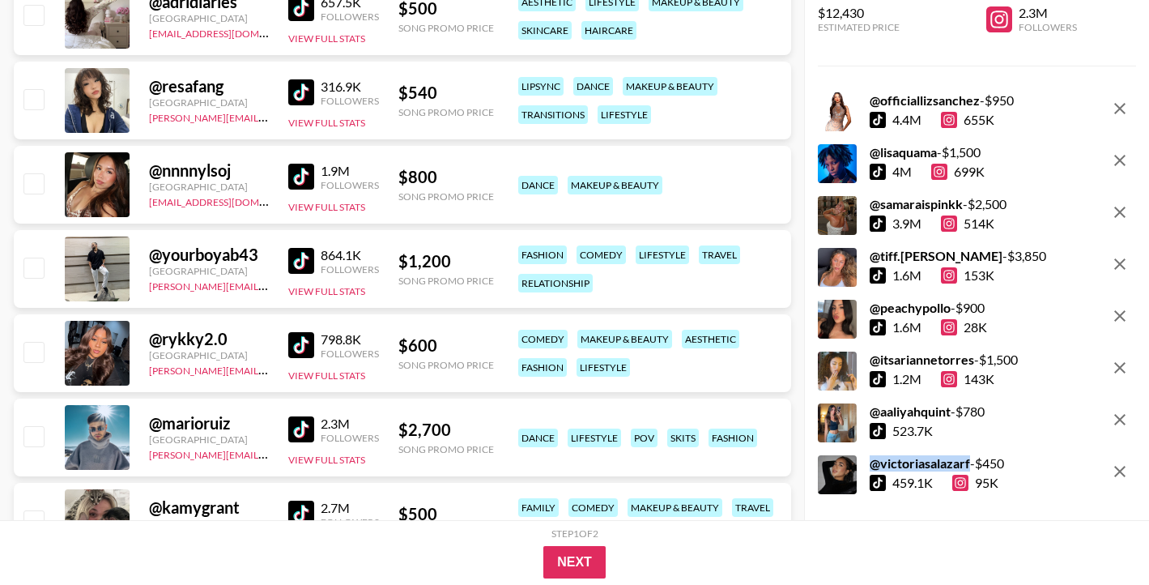
click at [40, 183] on input "checkbox" at bounding box center [32, 182] width 19 height 19
checkbox input "true"
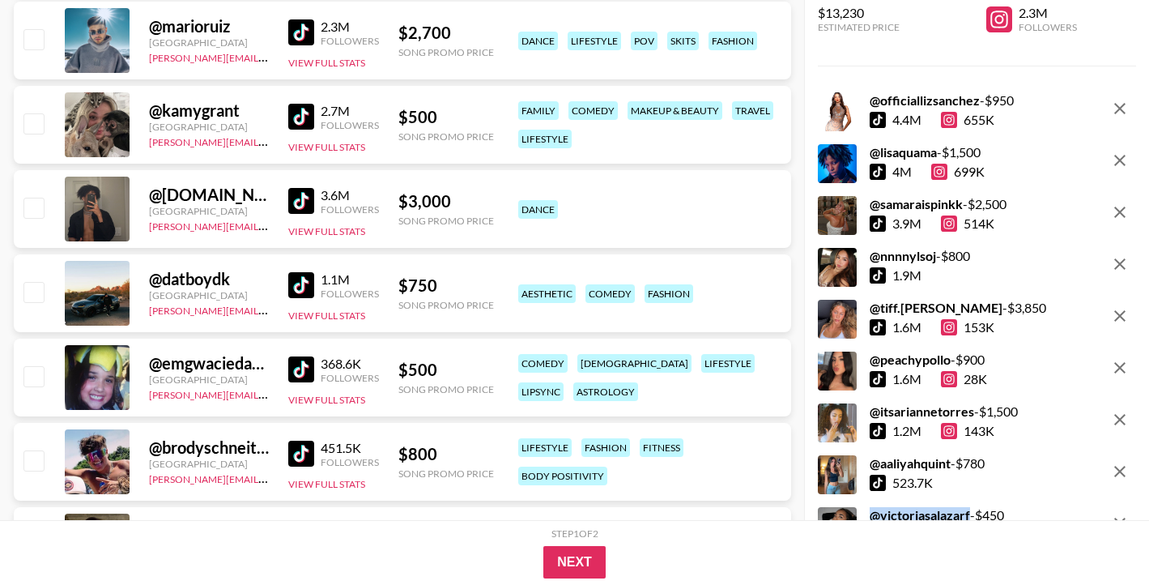
scroll to position [23101, 0]
click at [294, 197] on img at bounding box center [301, 200] width 26 height 26
click at [23, 210] on input "checkbox" at bounding box center [32, 206] width 19 height 19
checkbox input "true"
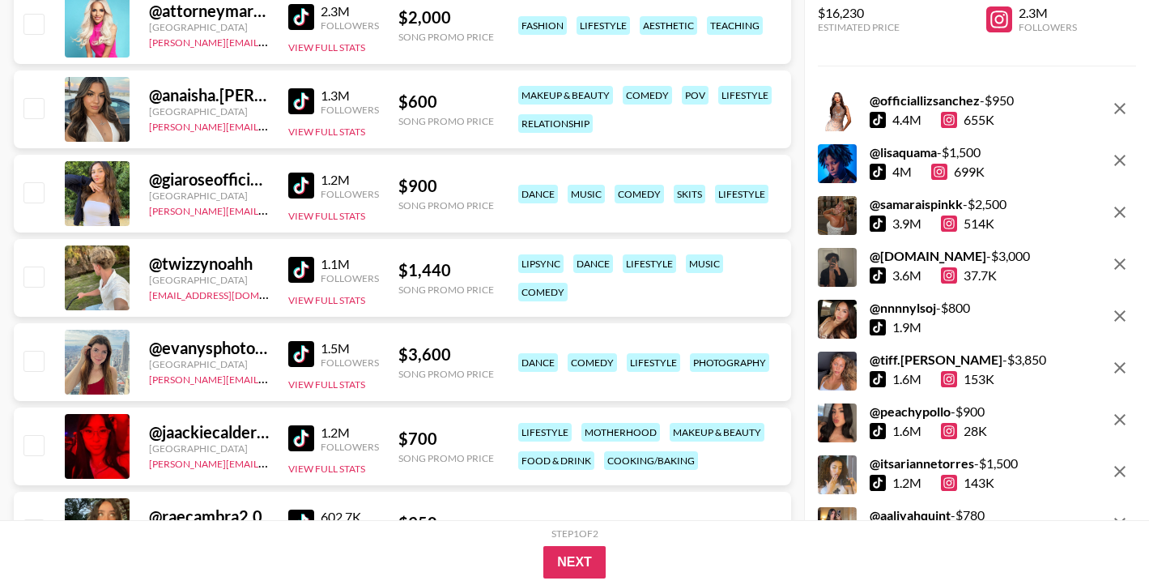
scroll to position [23702, 0]
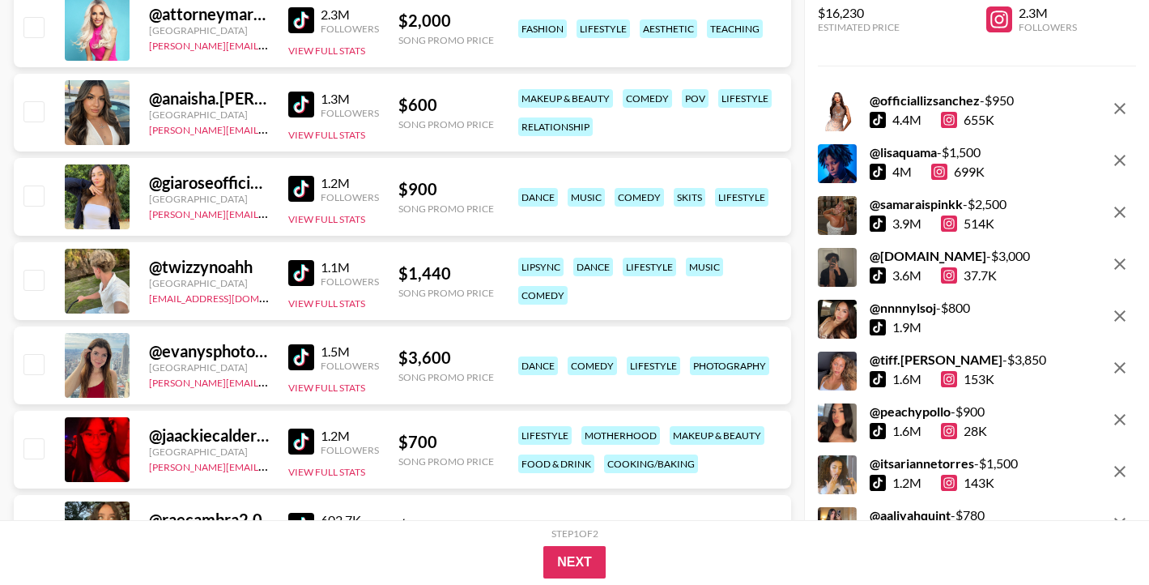
click at [300, 100] on img at bounding box center [301, 105] width 26 height 26
click at [35, 109] on input "checkbox" at bounding box center [32, 110] width 19 height 19
checkbox input "true"
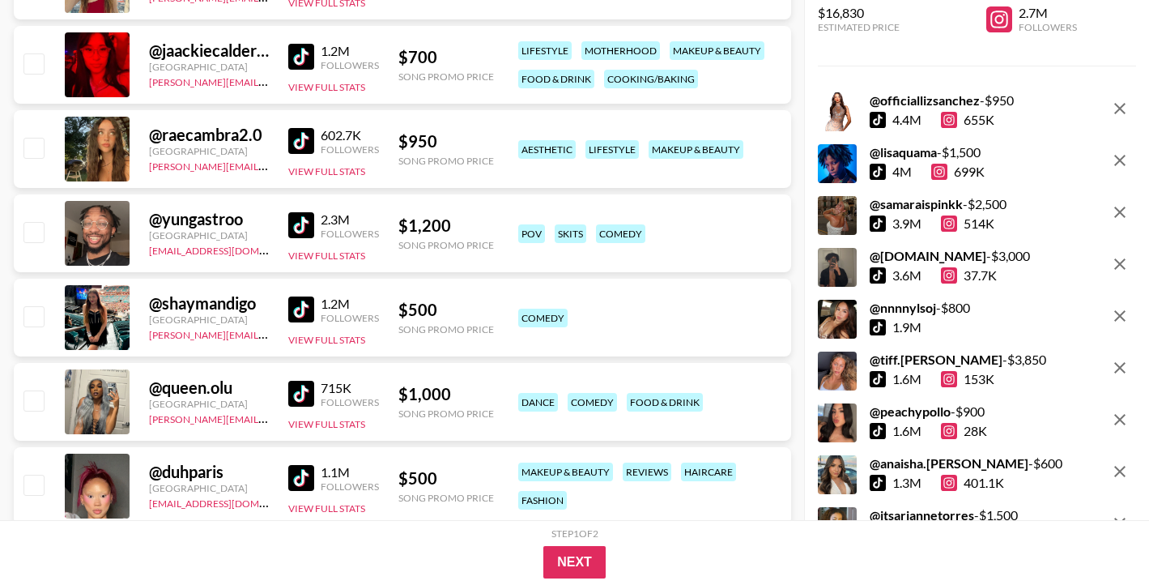
scroll to position [24157, 0]
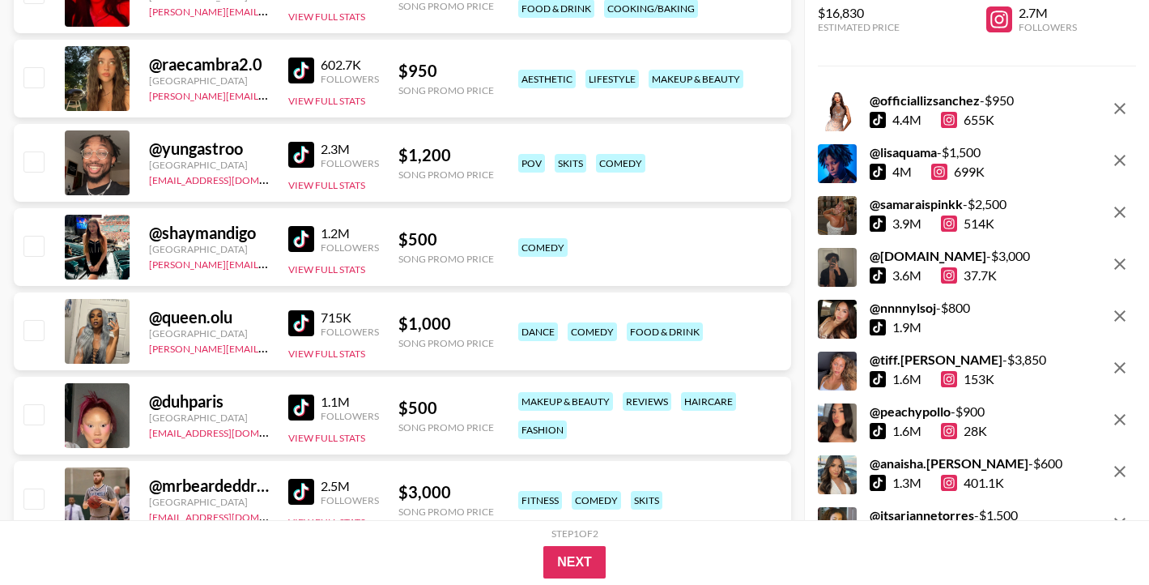
click at [299, 325] on img at bounding box center [301, 323] width 26 height 26
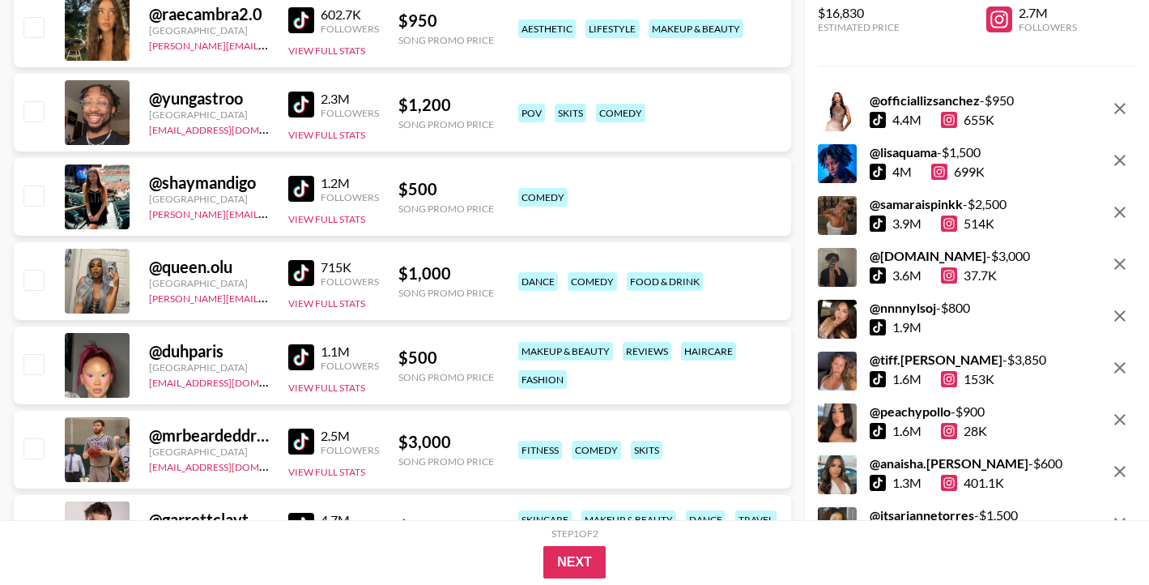
scroll to position [24238, 0]
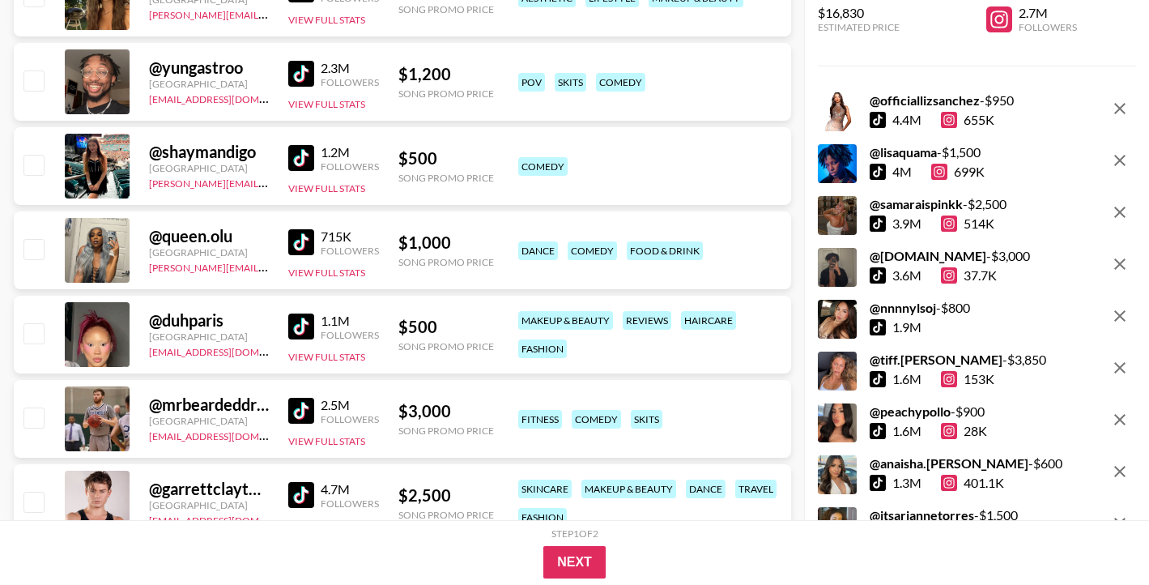
click at [312, 416] on img at bounding box center [301, 411] width 26 height 26
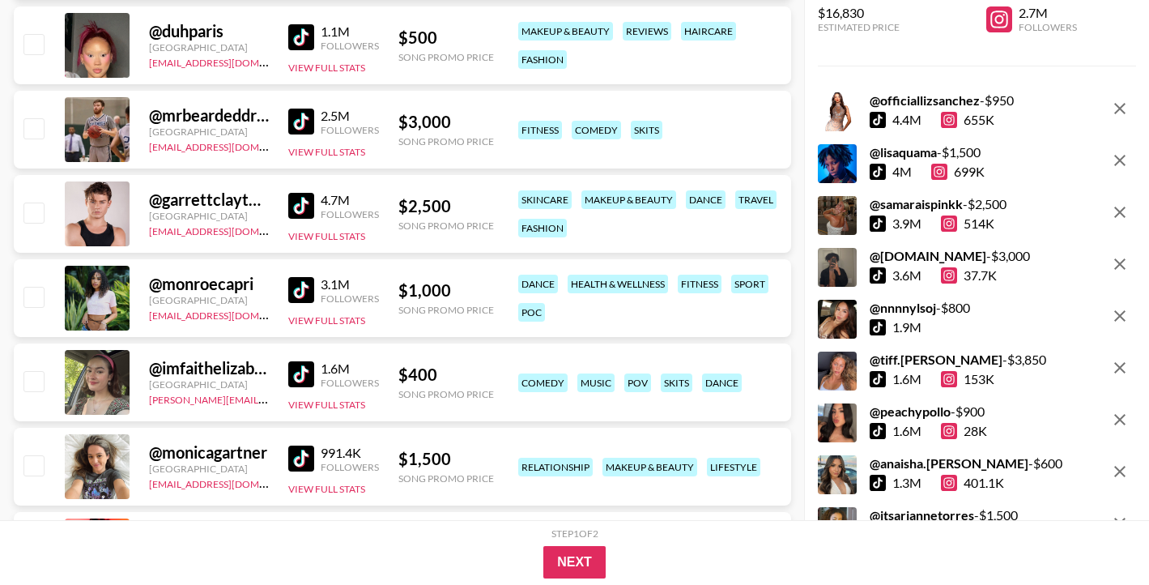
scroll to position [24531, 0]
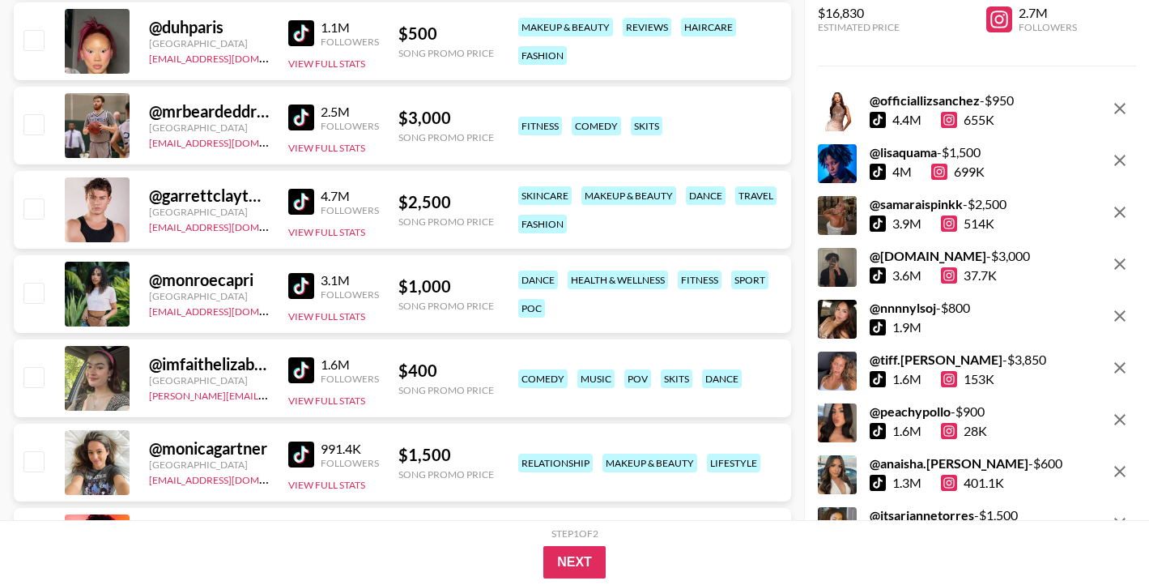
click at [281, 284] on div "@ monroecapri [GEOGRAPHIC_DATA] [EMAIL_ADDRESS][DOMAIN_NAME] 3.1M Followers Vie…" at bounding box center [402, 294] width 777 height 78
click at [308, 285] on img at bounding box center [301, 286] width 26 height 26
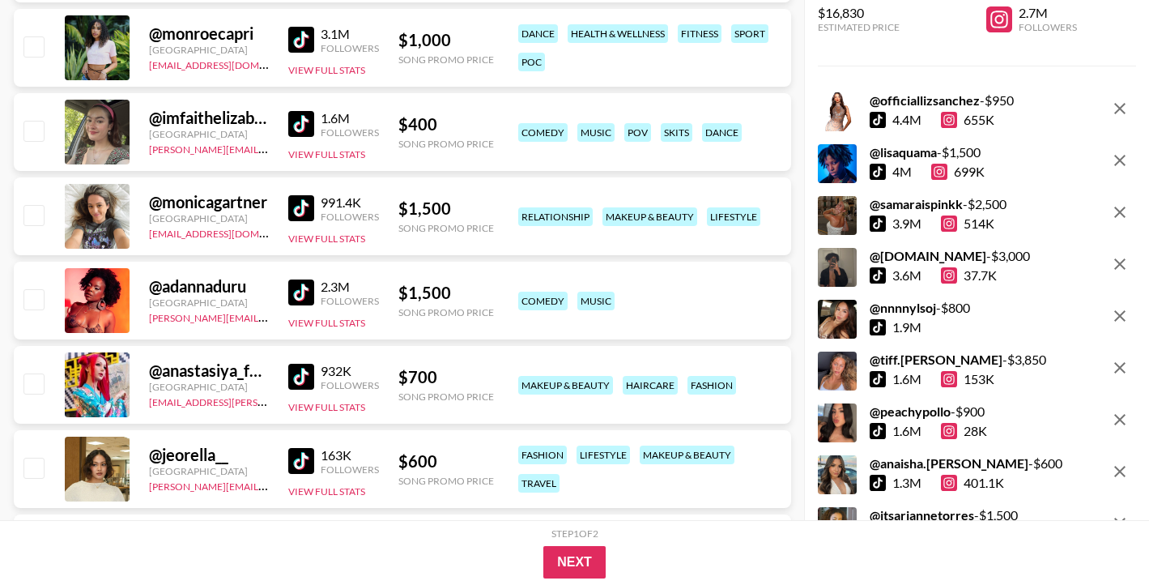
scroll to position [24791, 0]
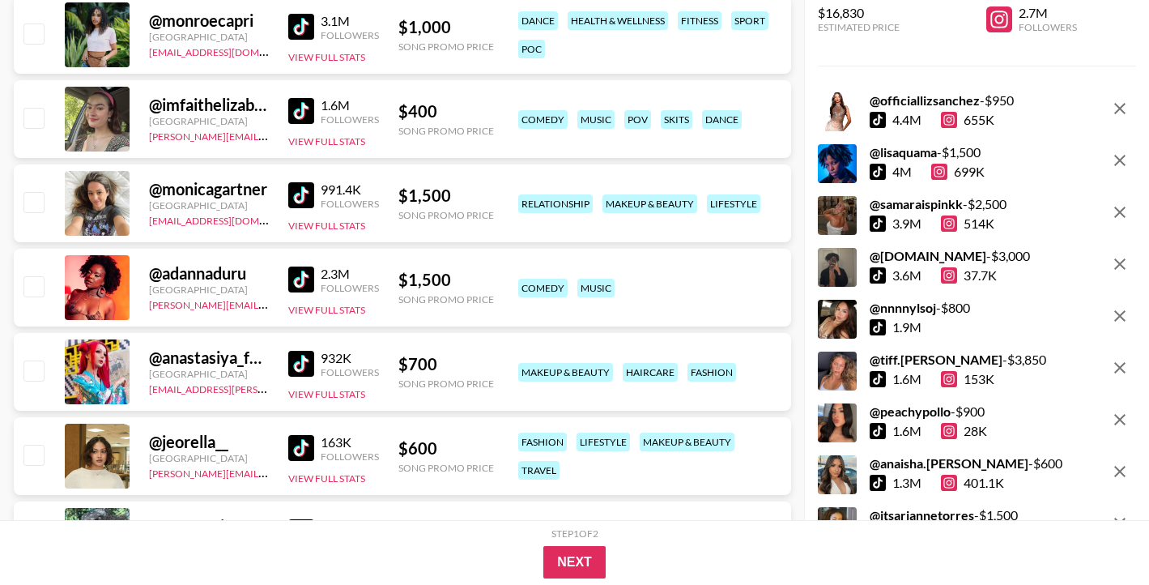
click at [309, 277] on img at bounding box center [301, 279] width 26 height 26
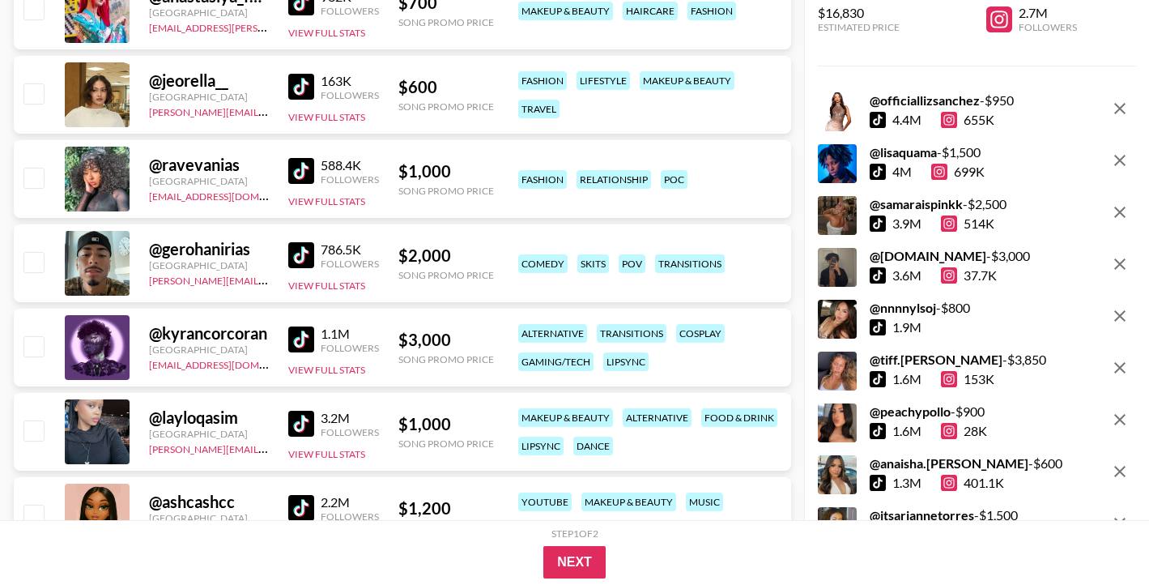
scroll to position [25182, 0]
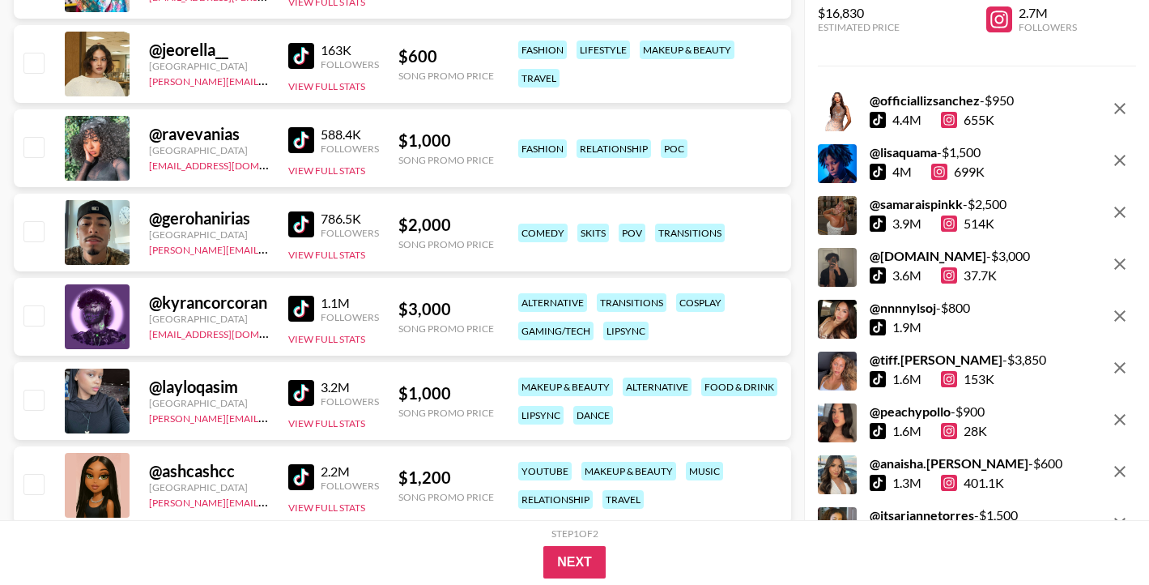
click at [296, 389] on img at bounding box center [301, 393] width 26 height 26
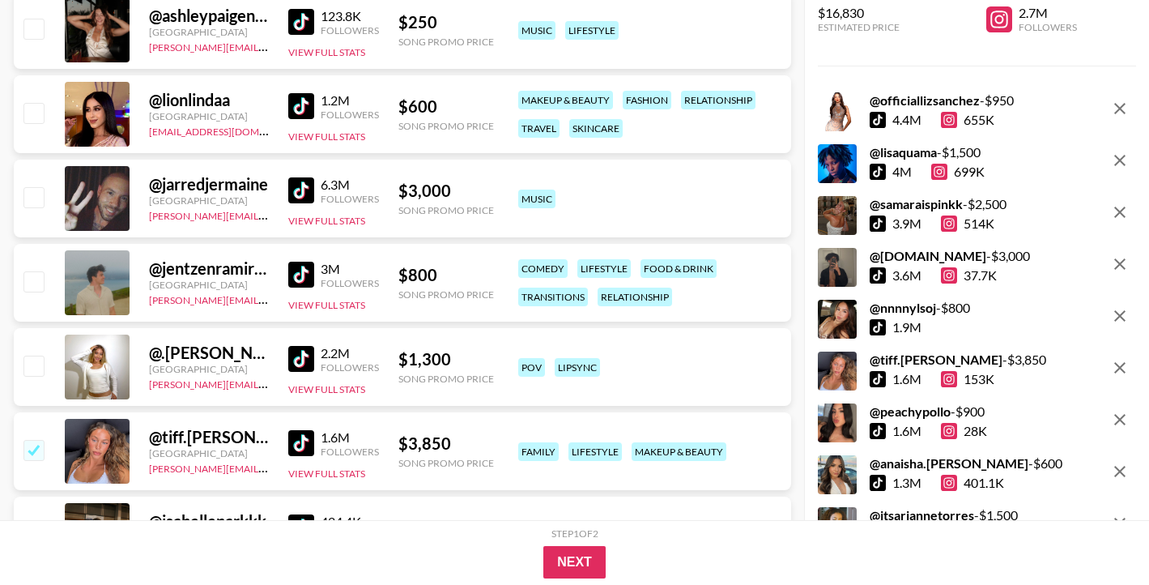
scroll to position [25719, 0]
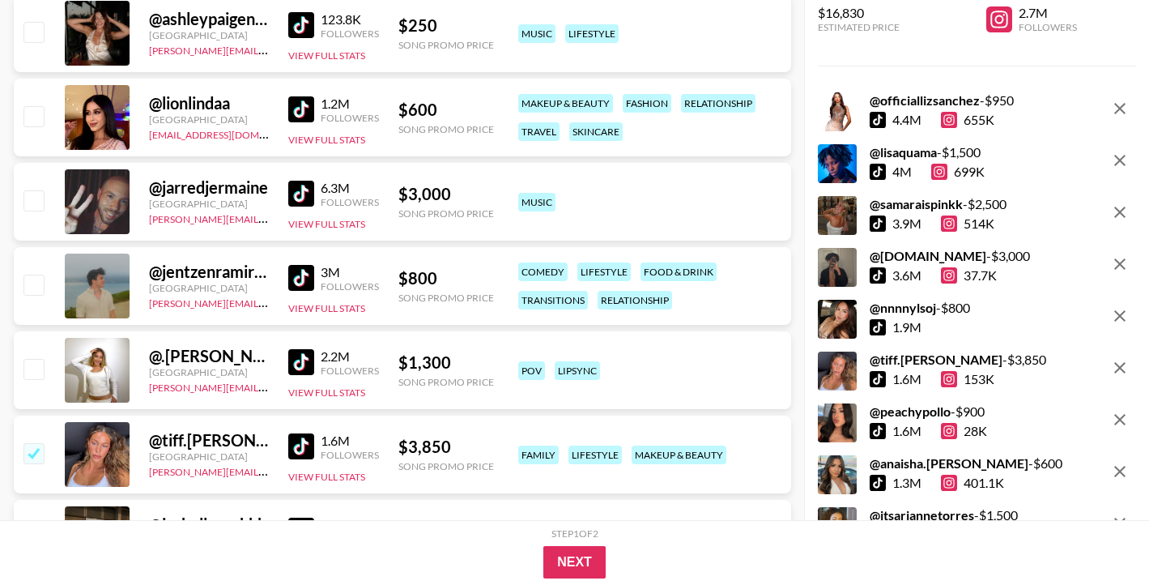
click at [291, 32] on img at bounding box center [301, 25] width 26 height 26
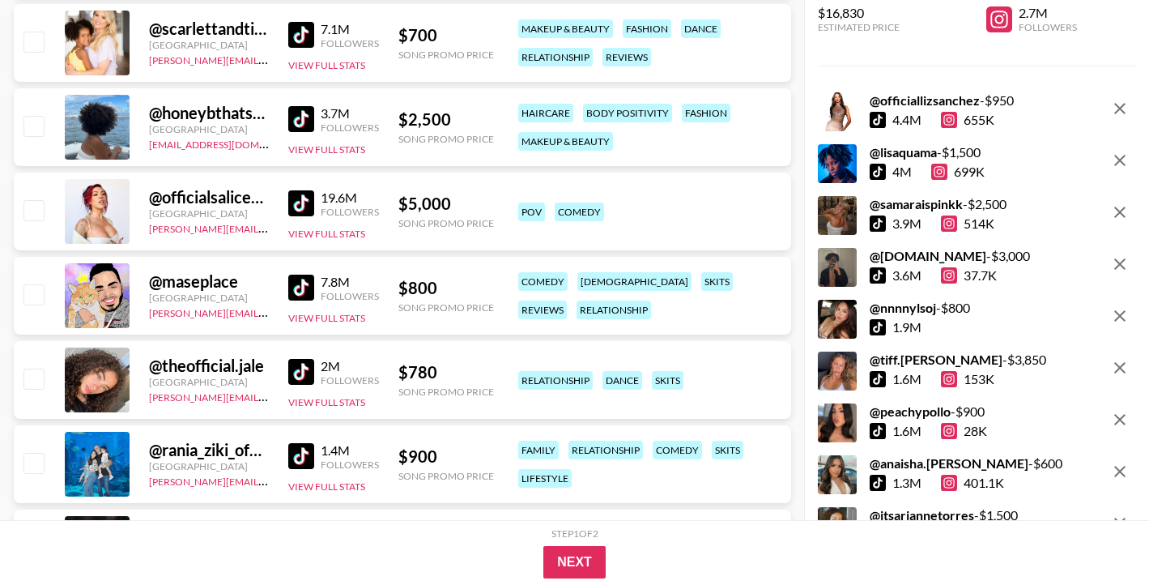
scroll to position [28658, 0]
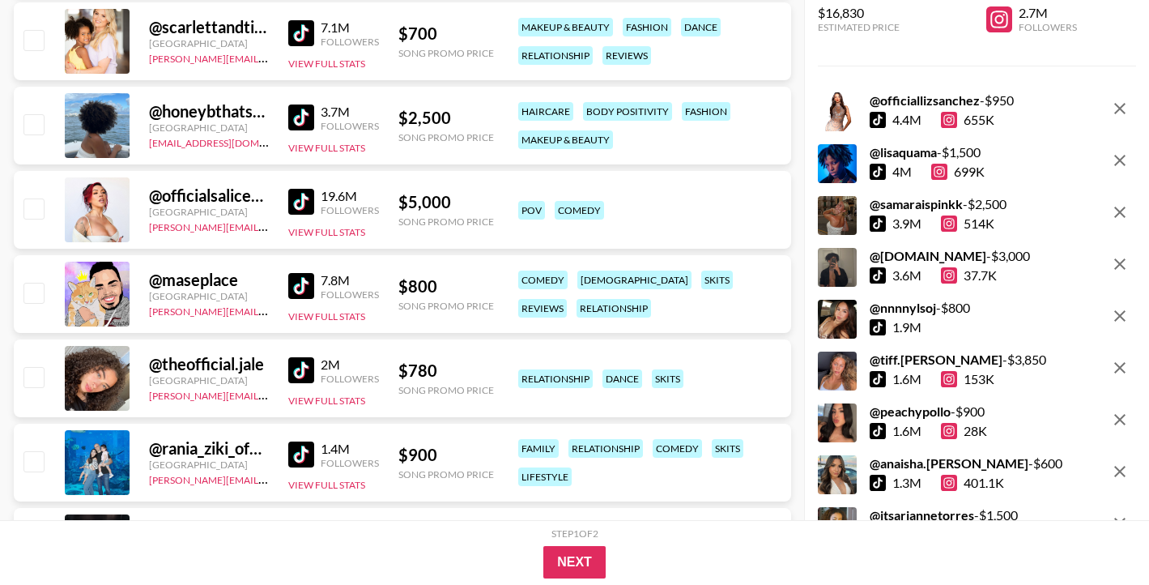
click at [304, 370] on img at bounding box center [301, 370] width 26 height 26
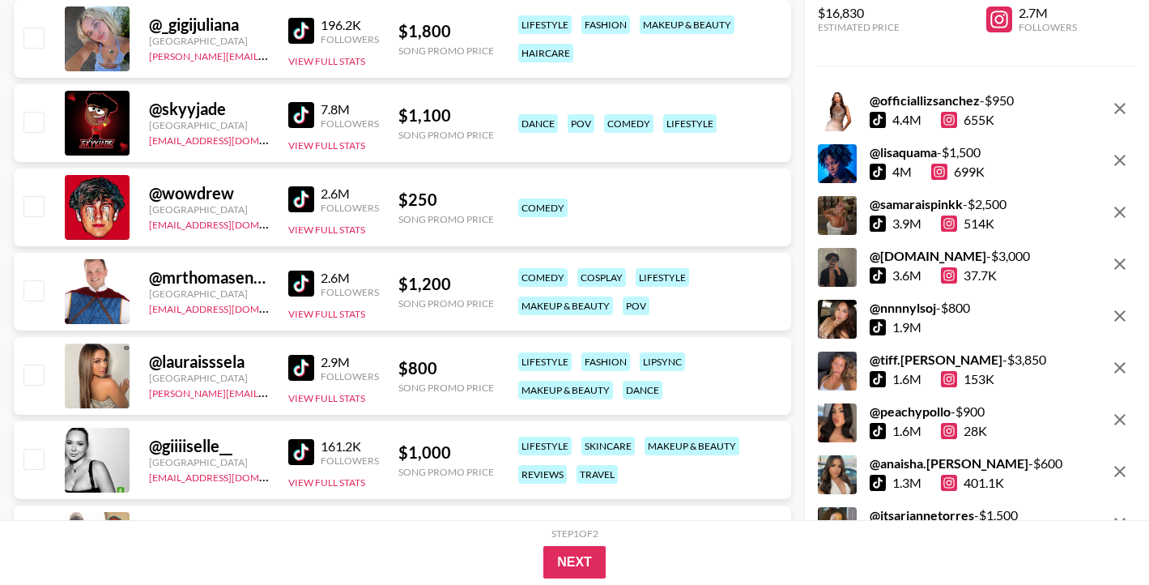
scroll to position [33969, 0]
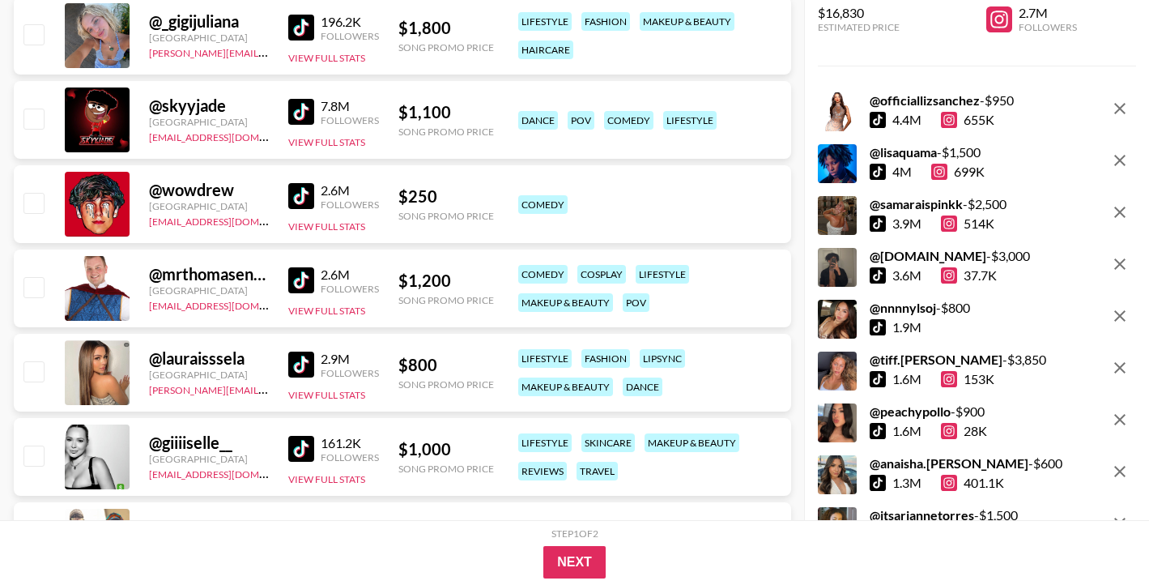
click at [304, 359] on img at bounding box center [301, 364] width 26 height 26
click at [24, 381] on input "checkbox" at bounding box center [32, 370] width 19 height 19
checkbox input "true"
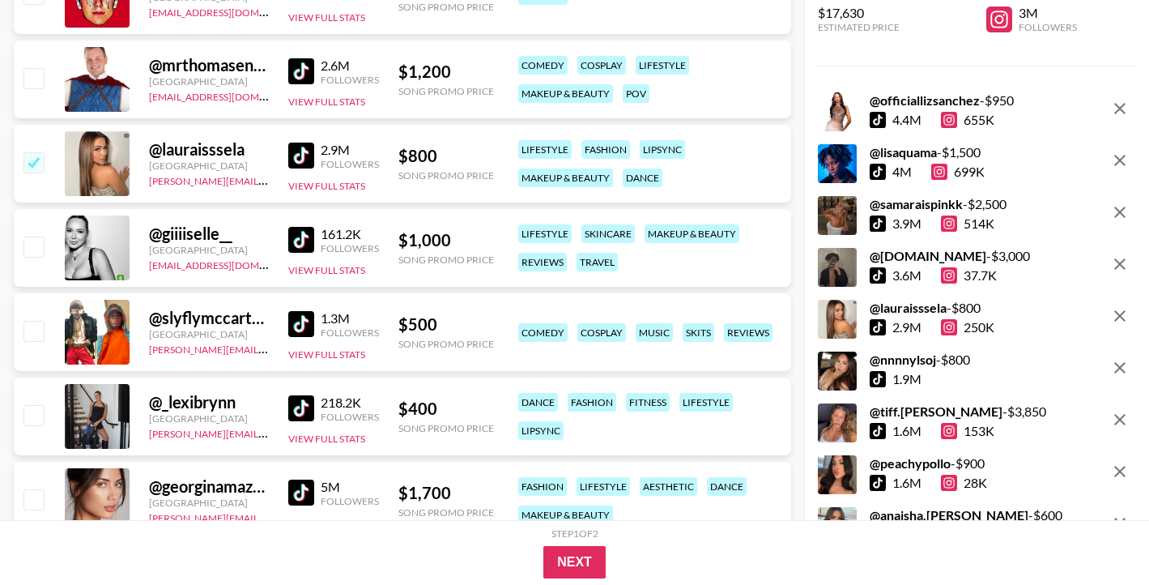
scroll to position [34180, 0]
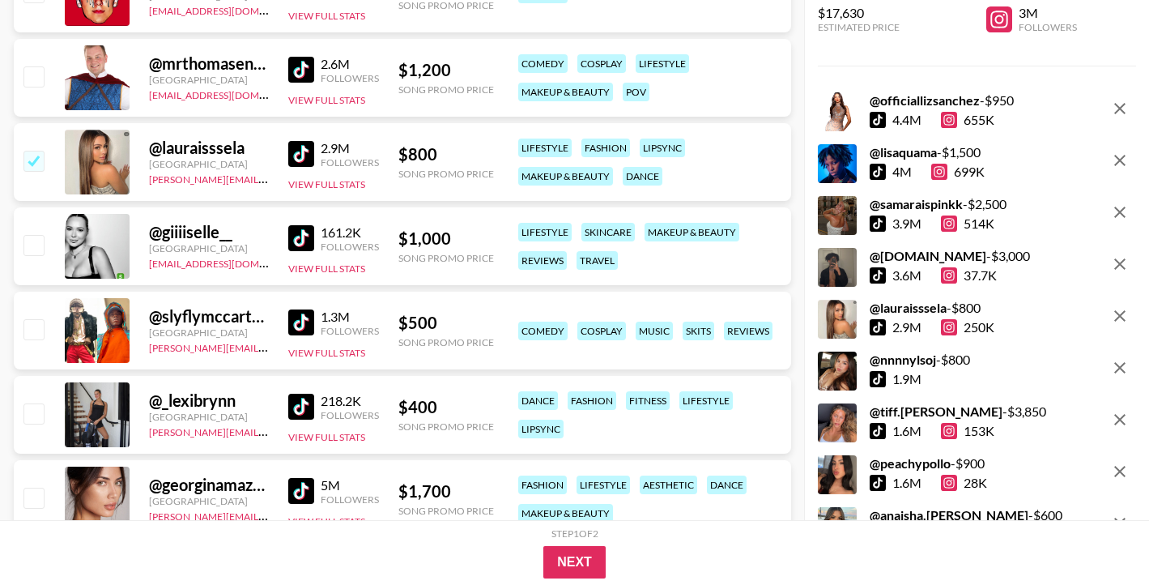
click at [300, 418] on img at bounding box center [301, 407] width 26 height 26
click at [39, 410] on input "checkbox" at bounding box center [32, 412] width 19 height 19
checkbox input "true"
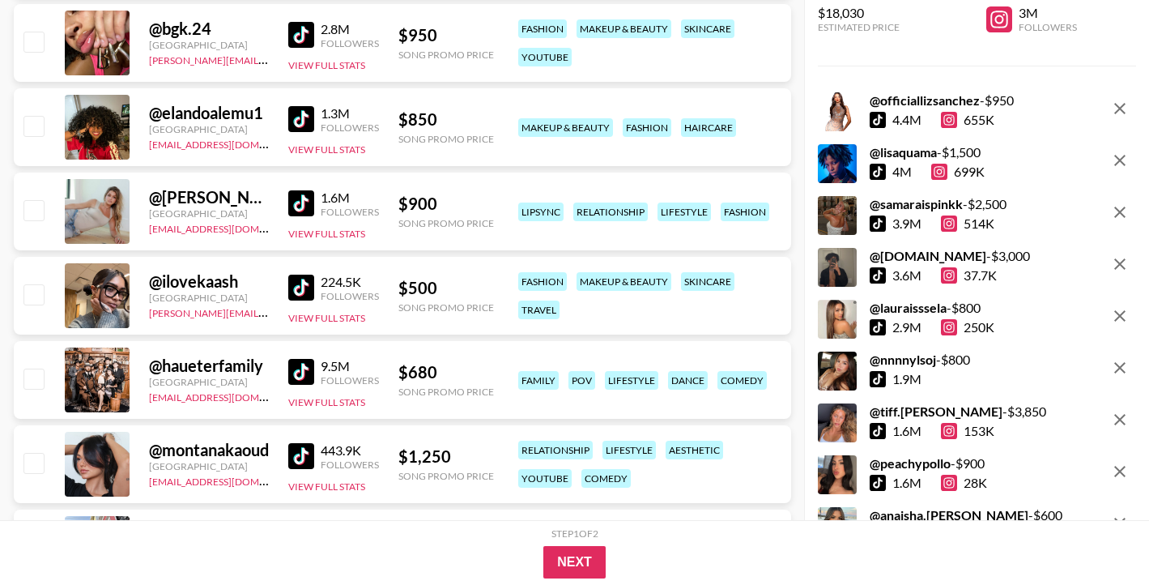
scroll to position [35389, 0]
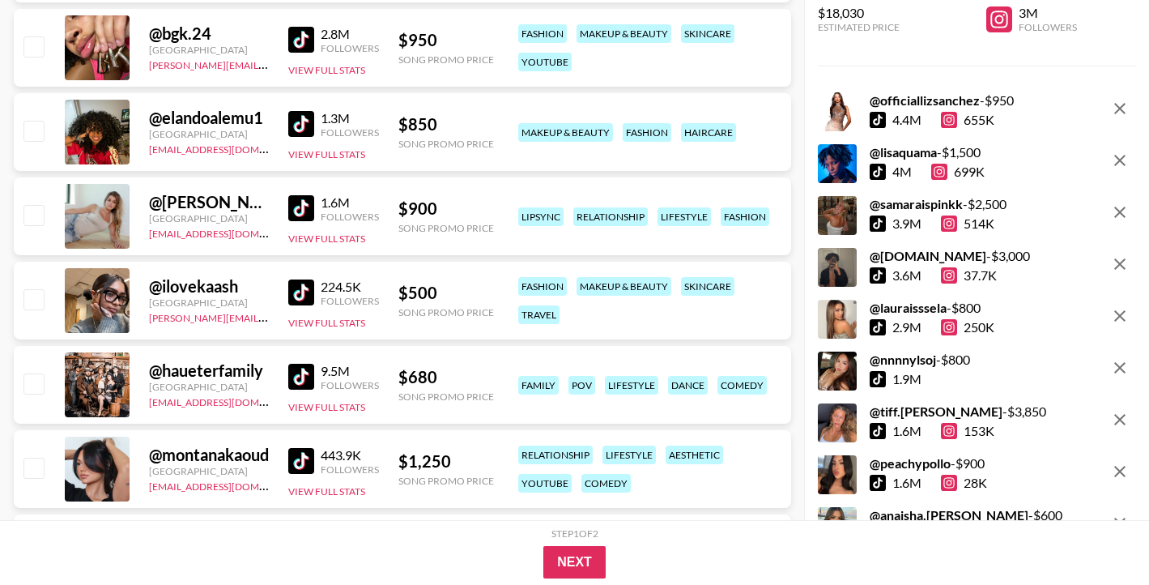
click at [302, 294] on img at bounding box center [301, 292] width 26 height 26
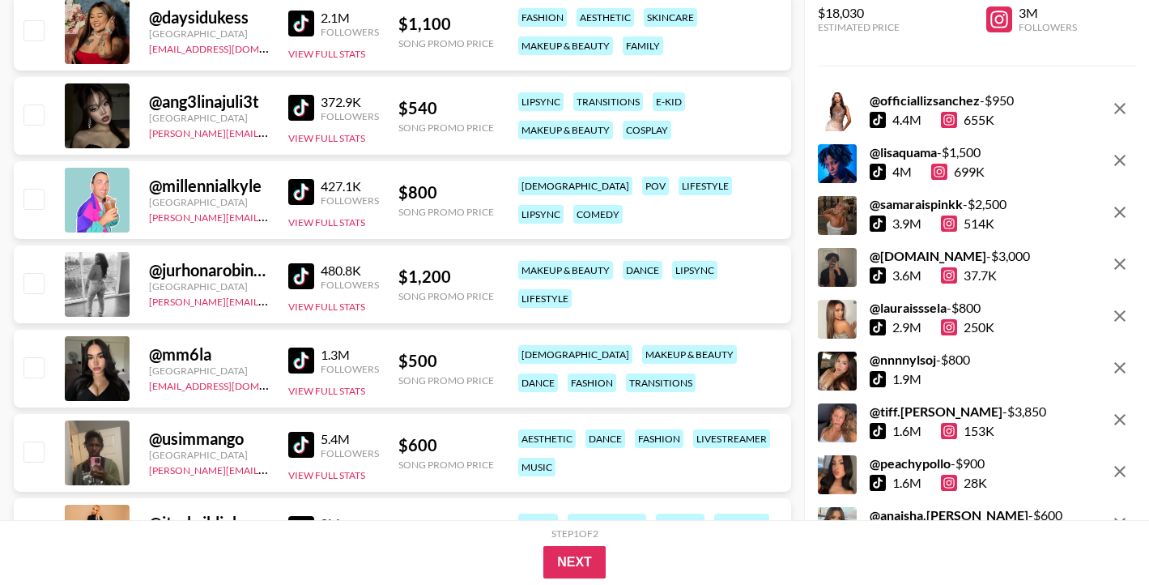
scroll to position [36164, 0]
click at [290, 351] on img at bounding box center [301, 360] width 26 height 26
click at [297, 445] on img at bounding box center [301, 444] width 26 height 26
click at [55, 453] on div "@ usimmango [GEOGRAPHIC_DATA] [PERSON_NAME][EMAIL_ADDRESS][PERSON_NAME][PERSON_…" at bounding box center [402, 452] width 777 height 78
click at [41, 453] on input "checkbox" at bounding box center [32, 450] width 19 height 19
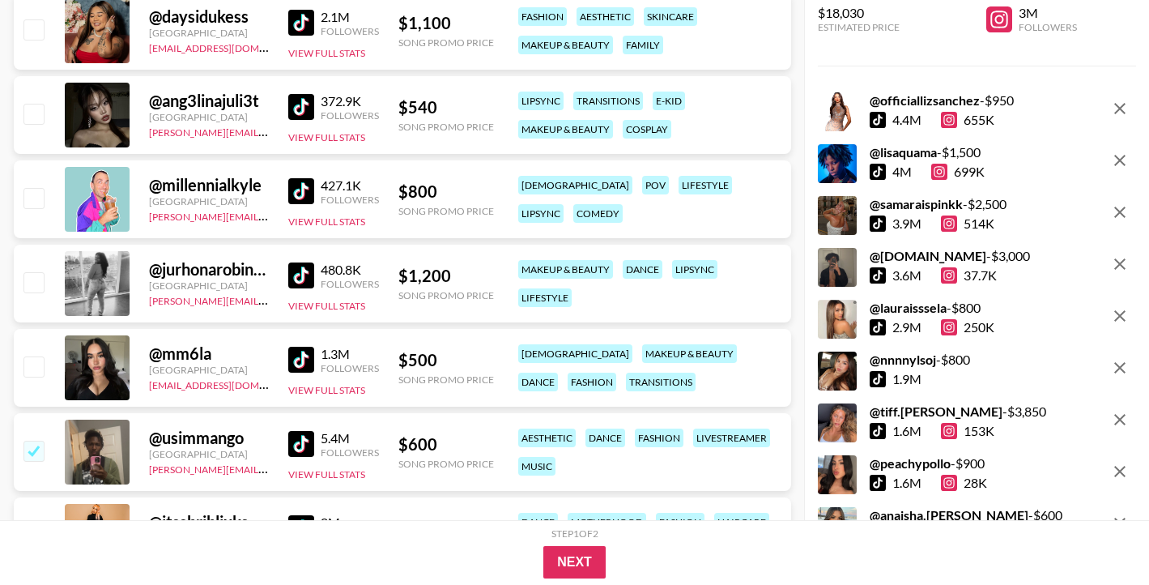
checkbox input "true"
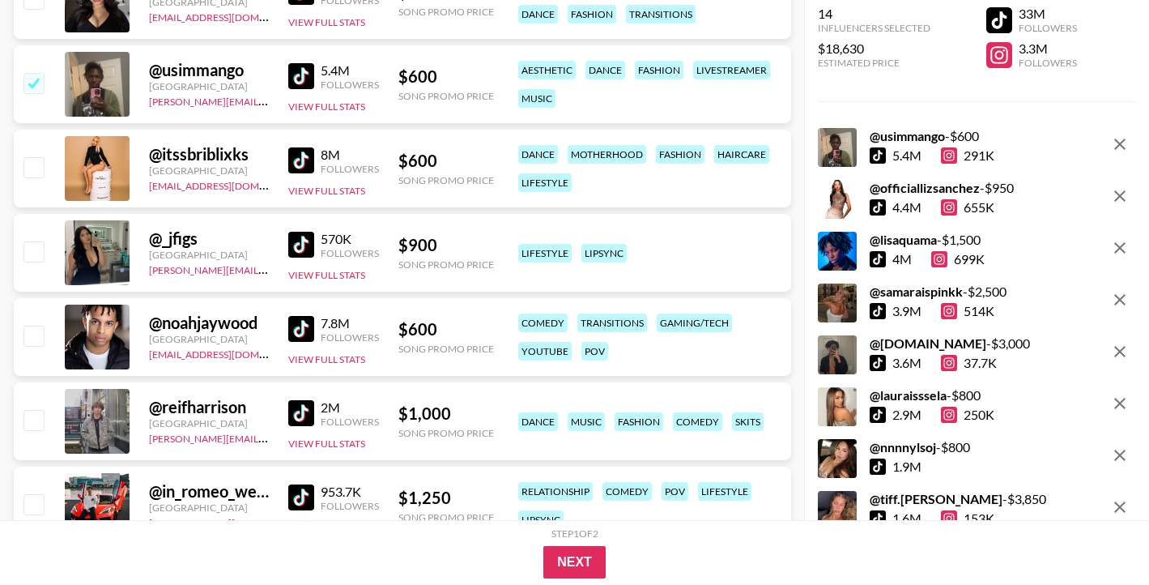
scroll to position [36536, 0]
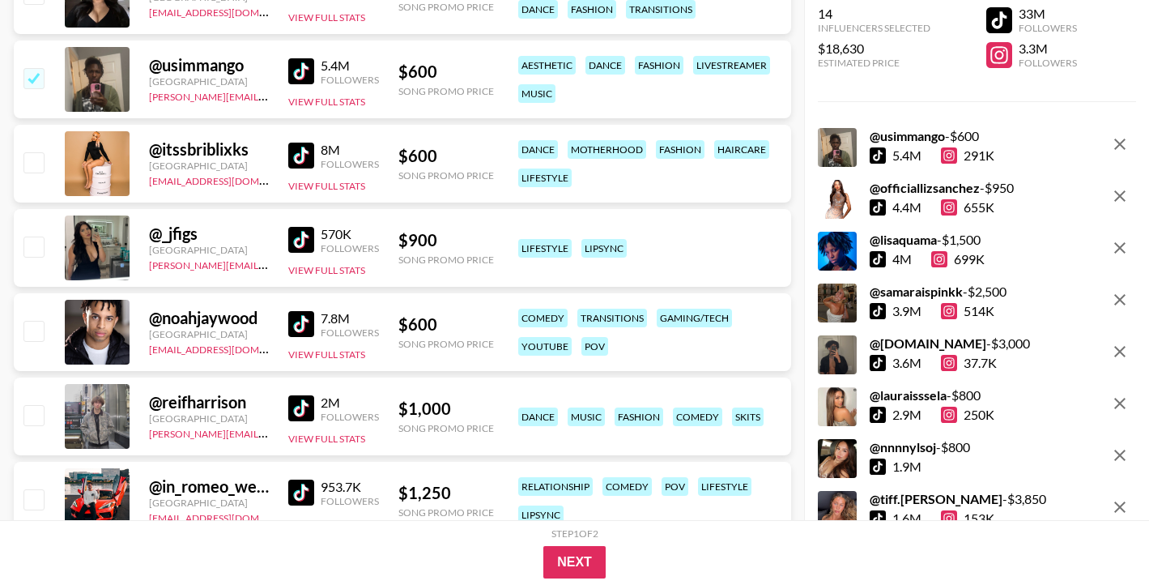
click at [304, 155] on img at bounding box center [301, 156] width 26 height 26
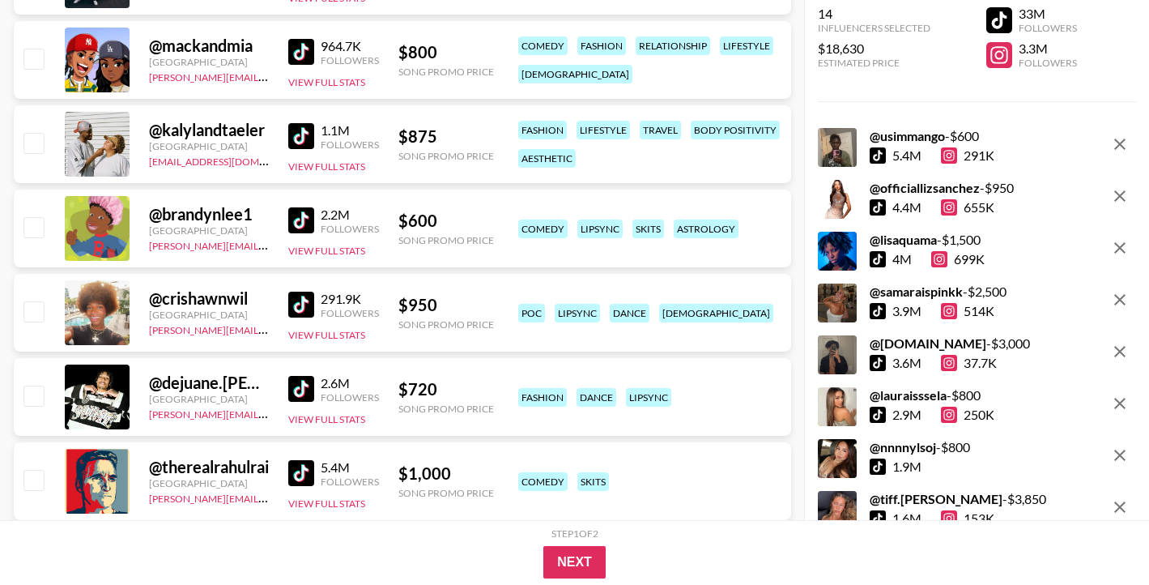
scroll to position [37064, 0]
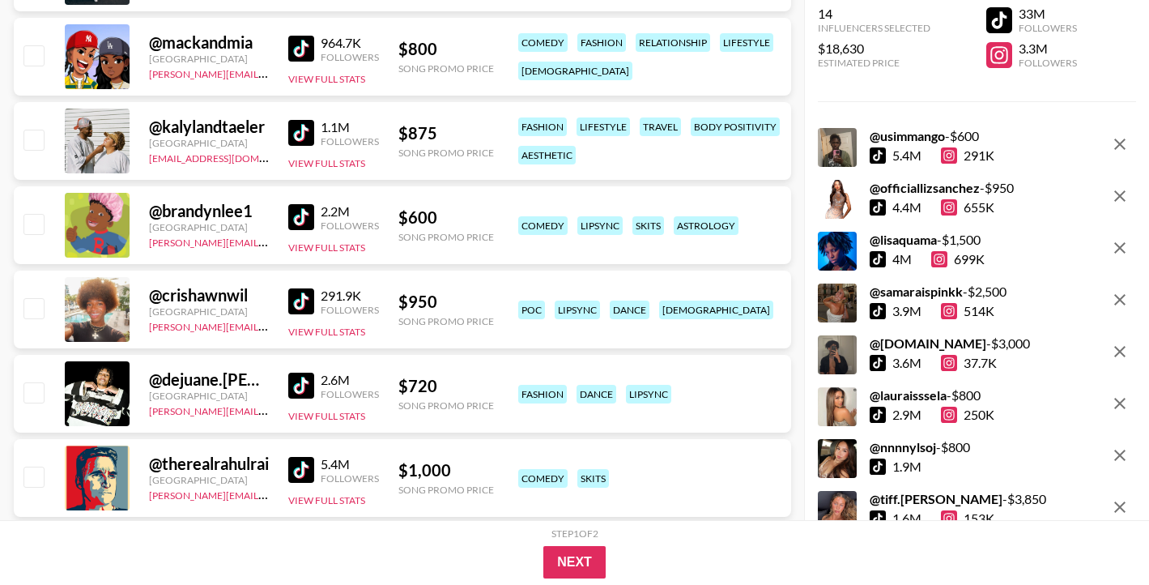
click at [307, 390] on img at bounding box center [301, 385] width 26 height 26
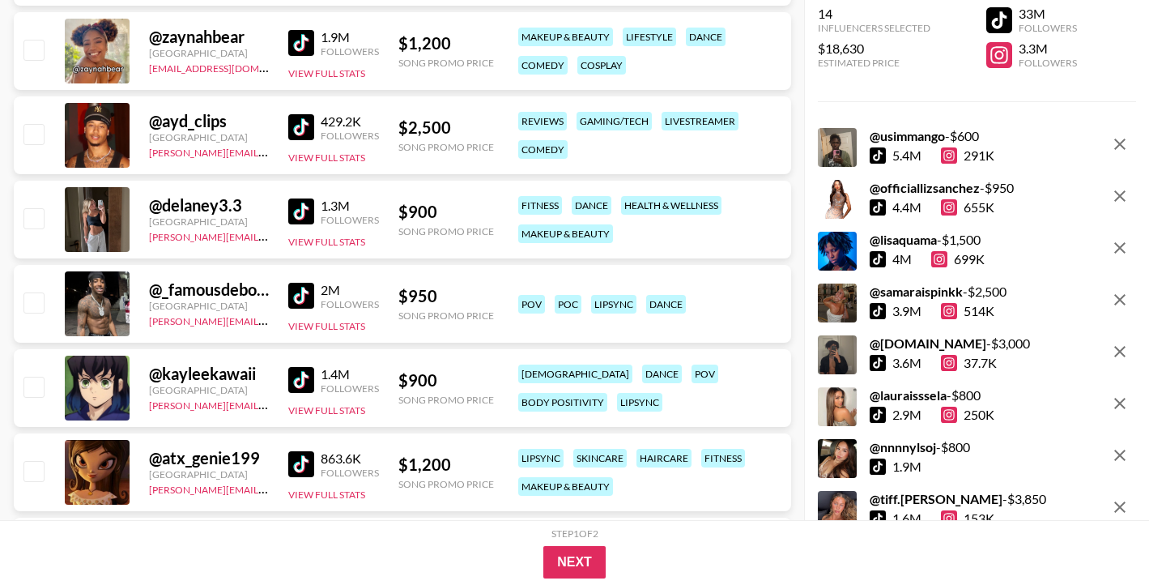
scroll to position [38332, 0]
click at [300, 302] on img at bounding box center [301, 296] width 26 height 26
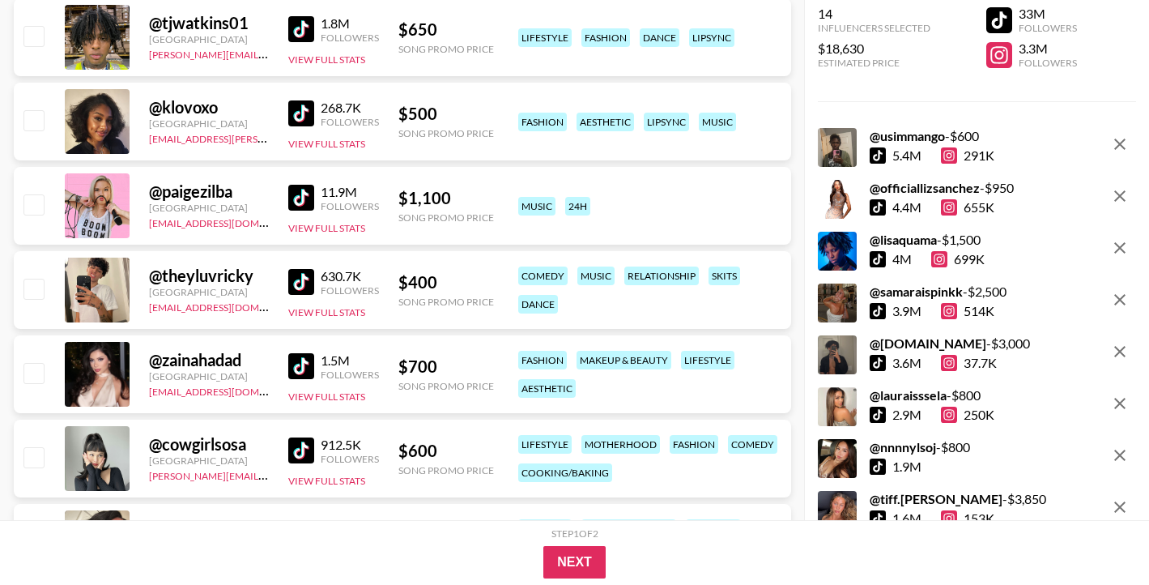
scroll to position [39277, 0]
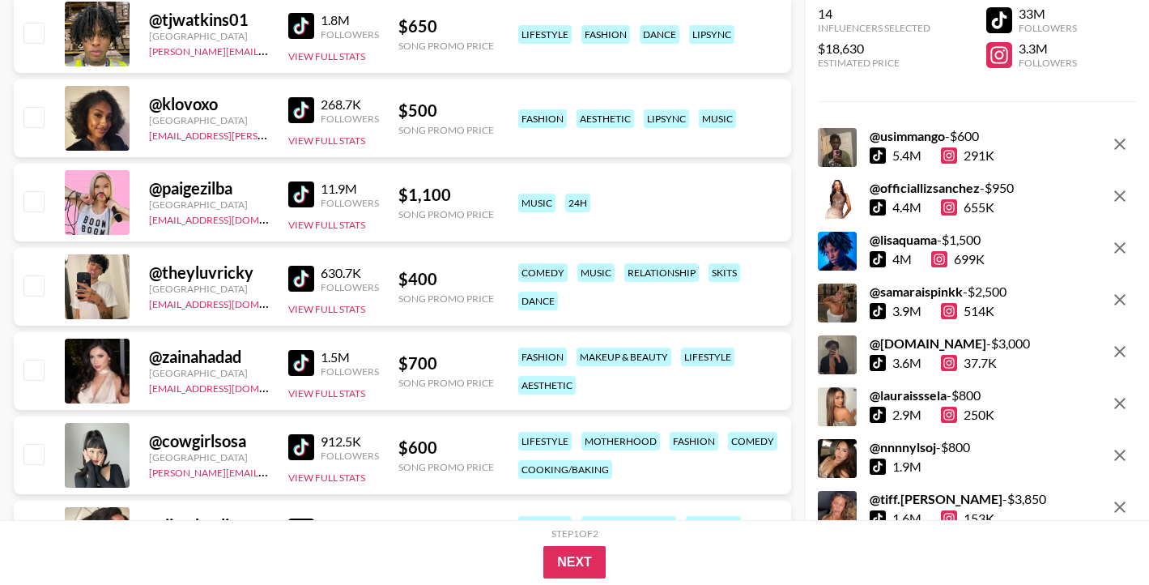
click at [300, 121] on img at bounding box center [301, 110] width 26 height 26
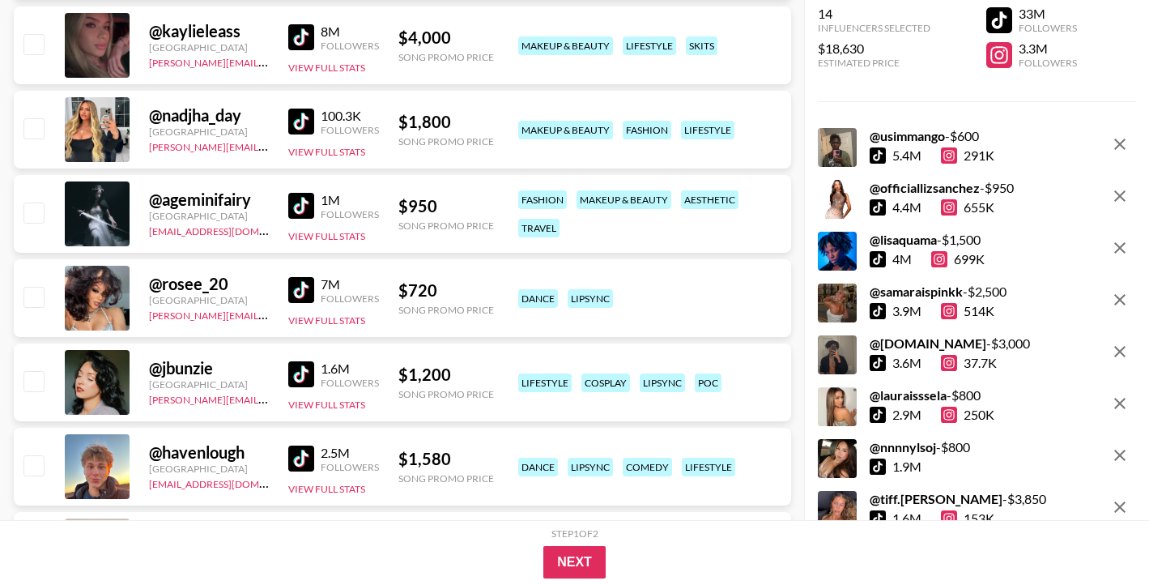
scroll to position [47857, 0]
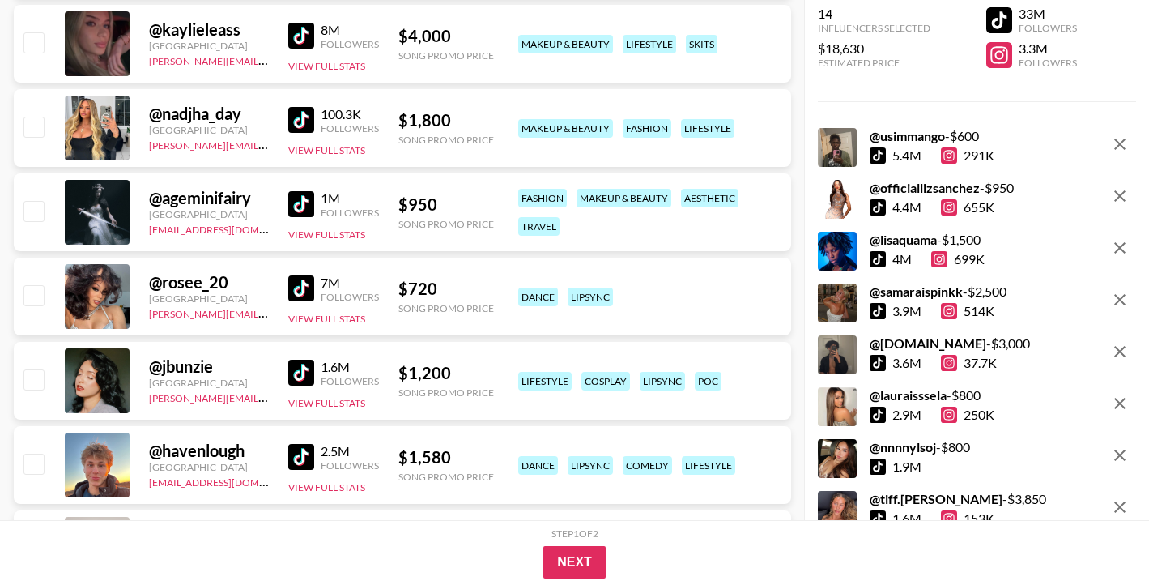
click at [310, 284] on img at bounding box center [301, 288] width 26 height 26
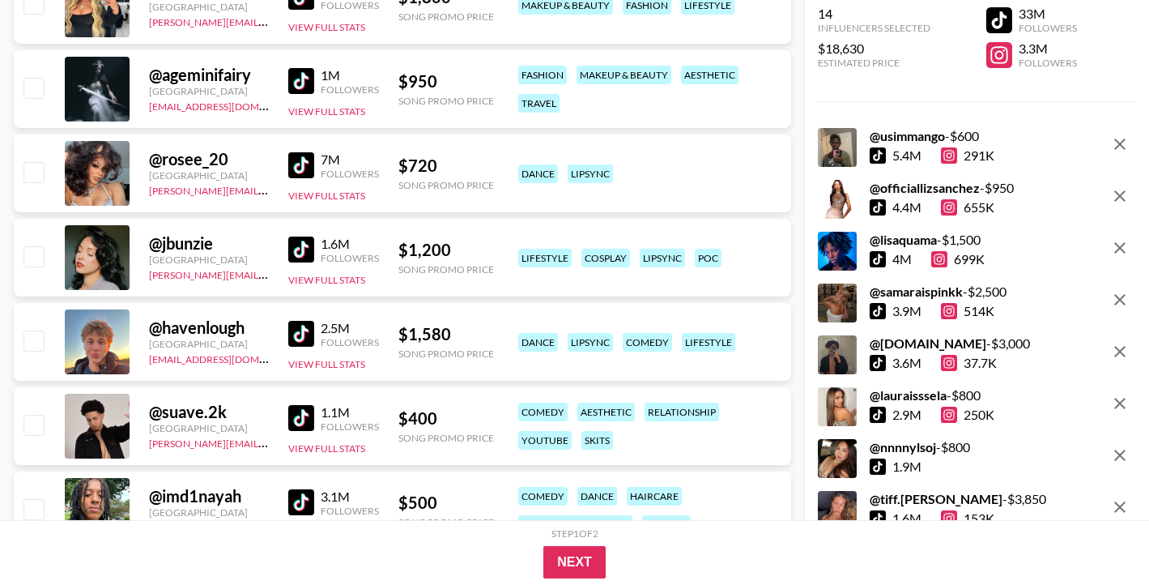
scroll to position [47986, 0]
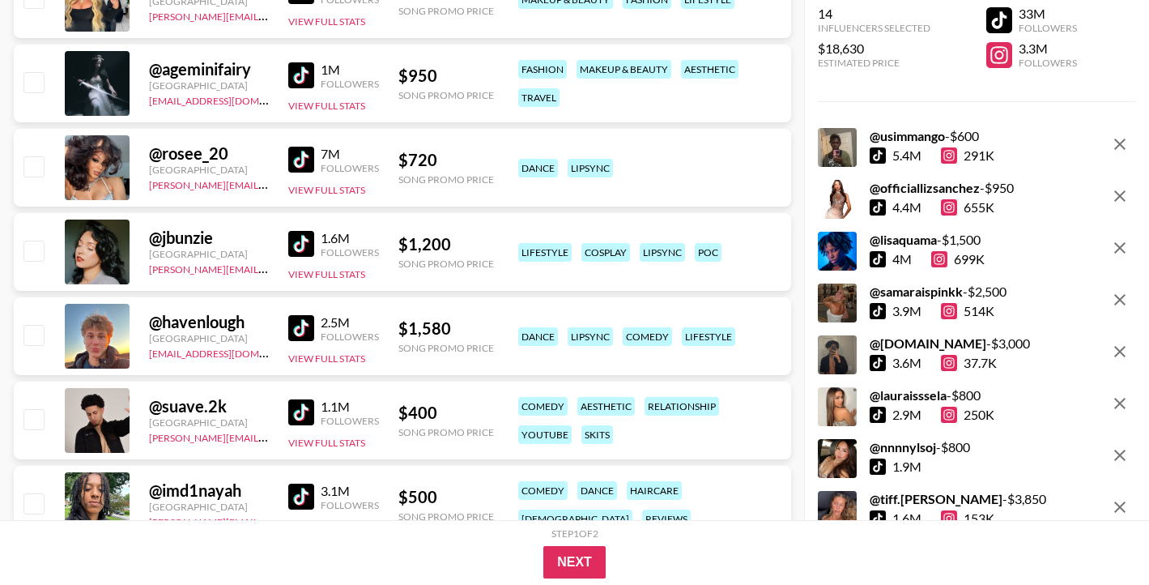
click at [35, 166] on input "checkbox" at bounding box center [32, 165] width 19 height 19
checkbox input "true"
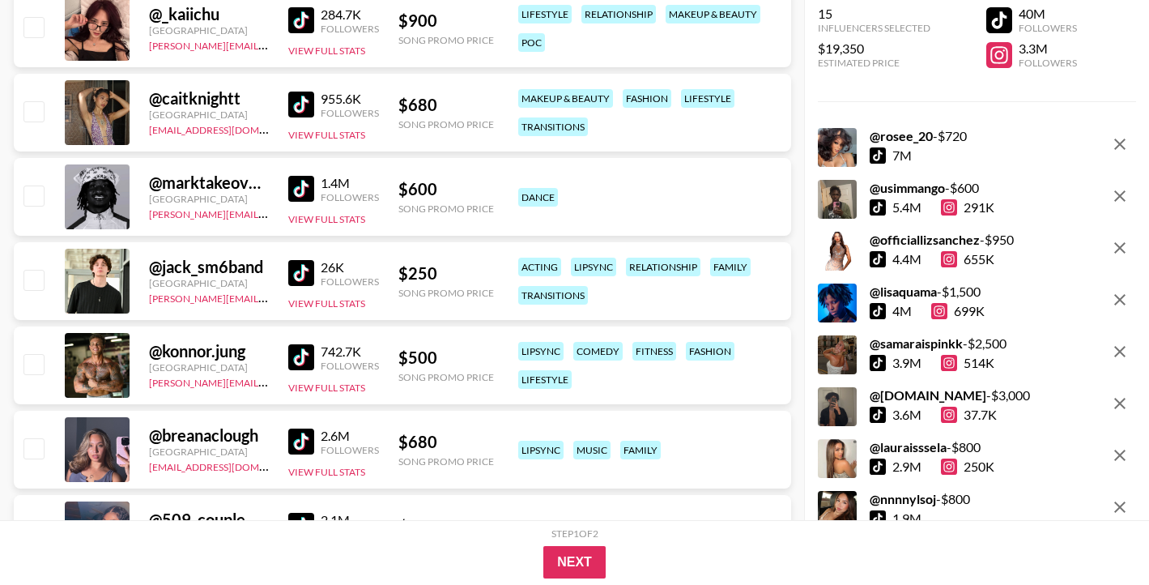
scroll to position [51330, 0]
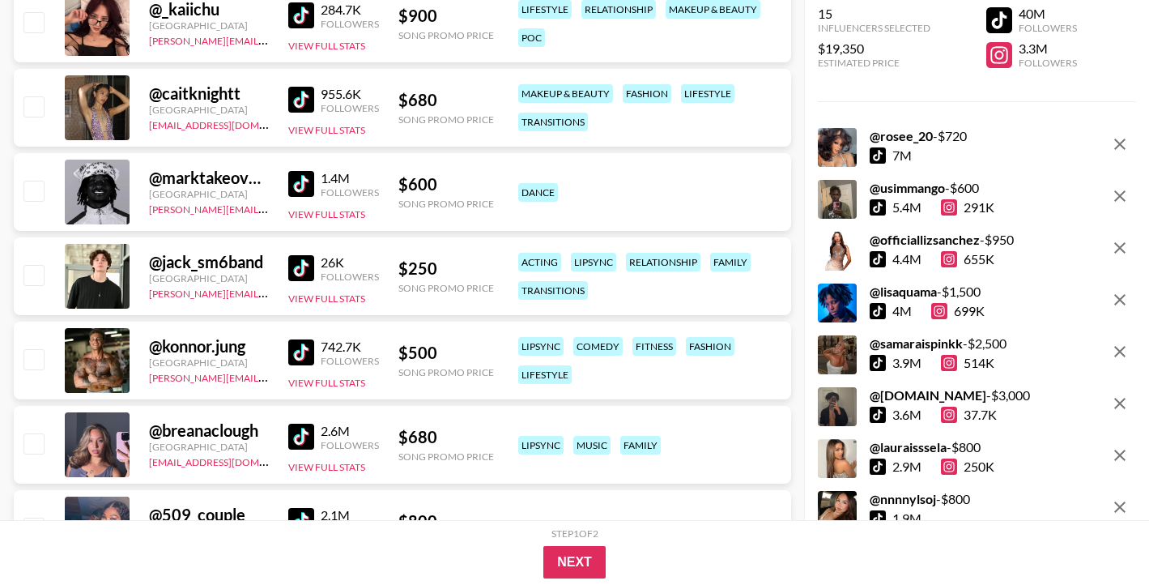
click at [310, 185] on img at bounding box center [301, 184] width 26 height 26
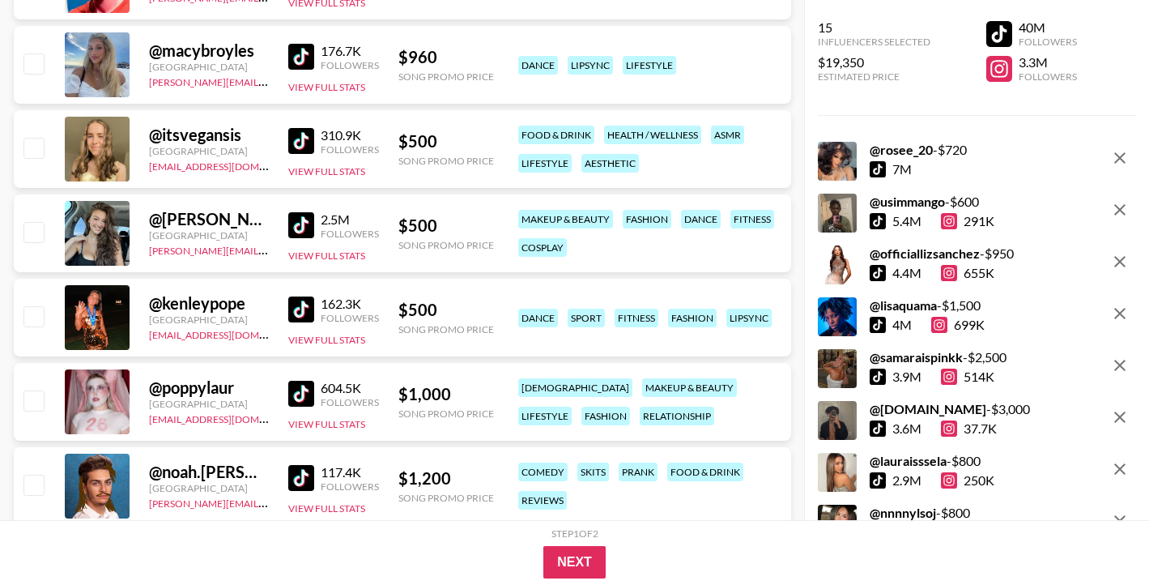
scroll to position [53624, 0]
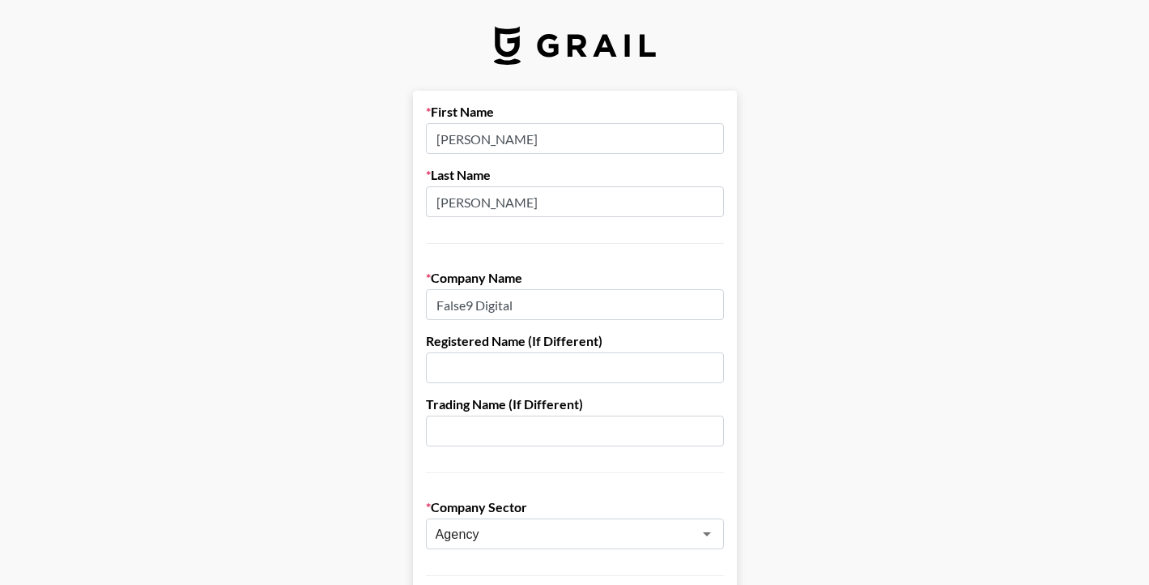
scroll to position [1043, 0]
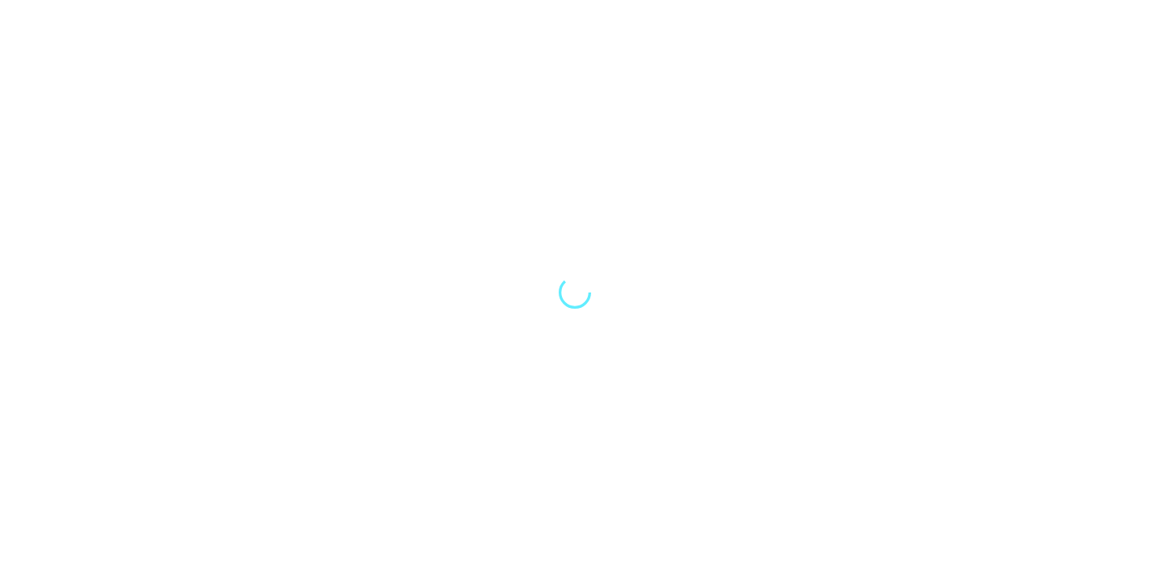
select select "Song"
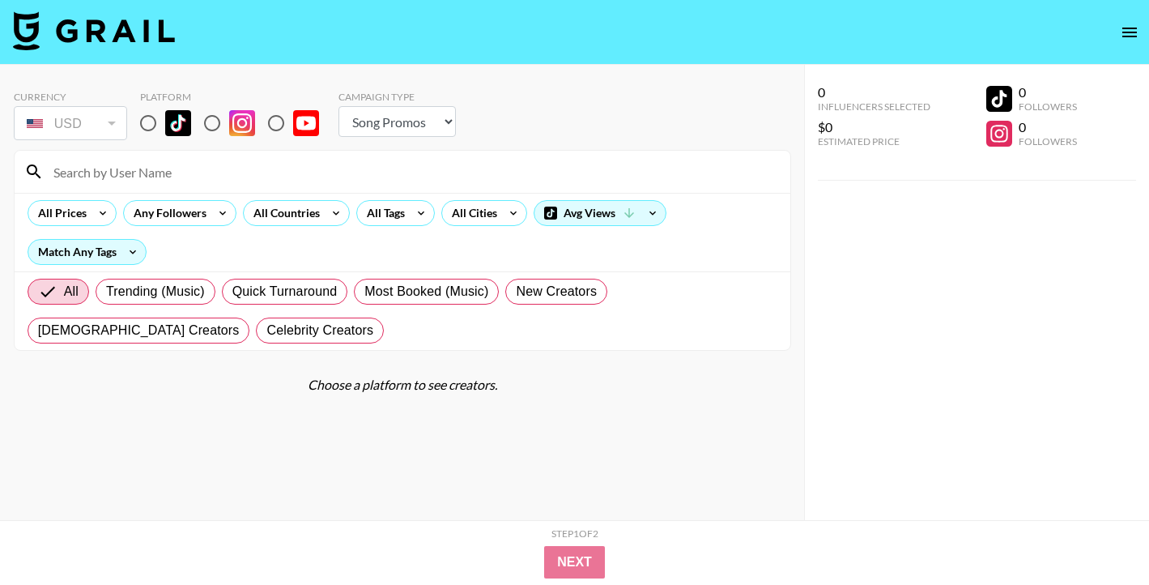
click at [156, 123] on input "radio" at bounding box center [148, 123] width 34 height 34
radio input "true"
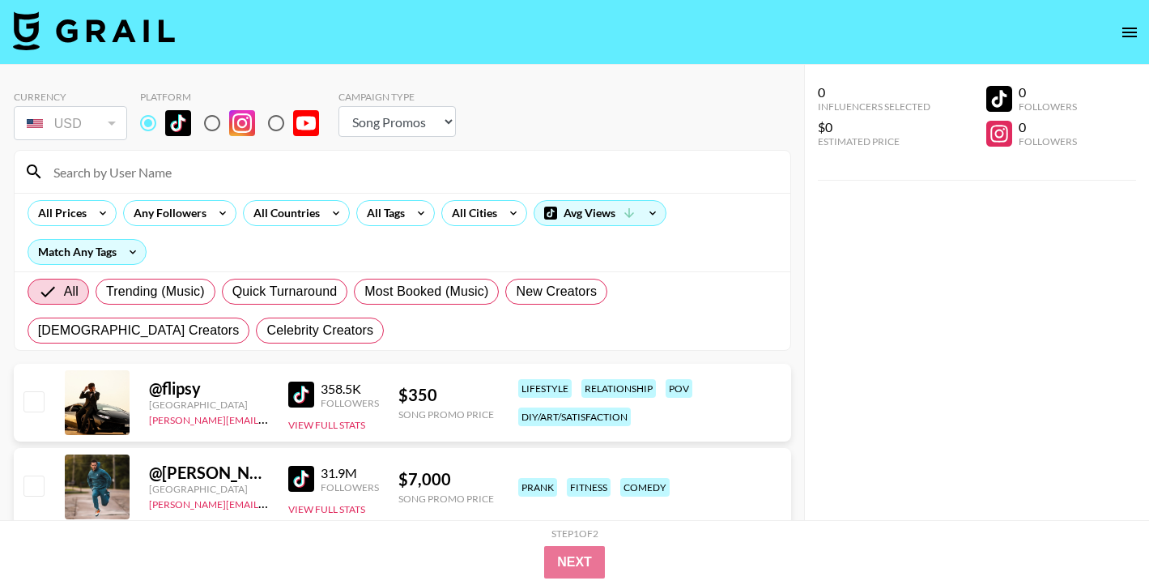
click at [147, 175] on input at bounding box center [412, 172] width 737 height 26
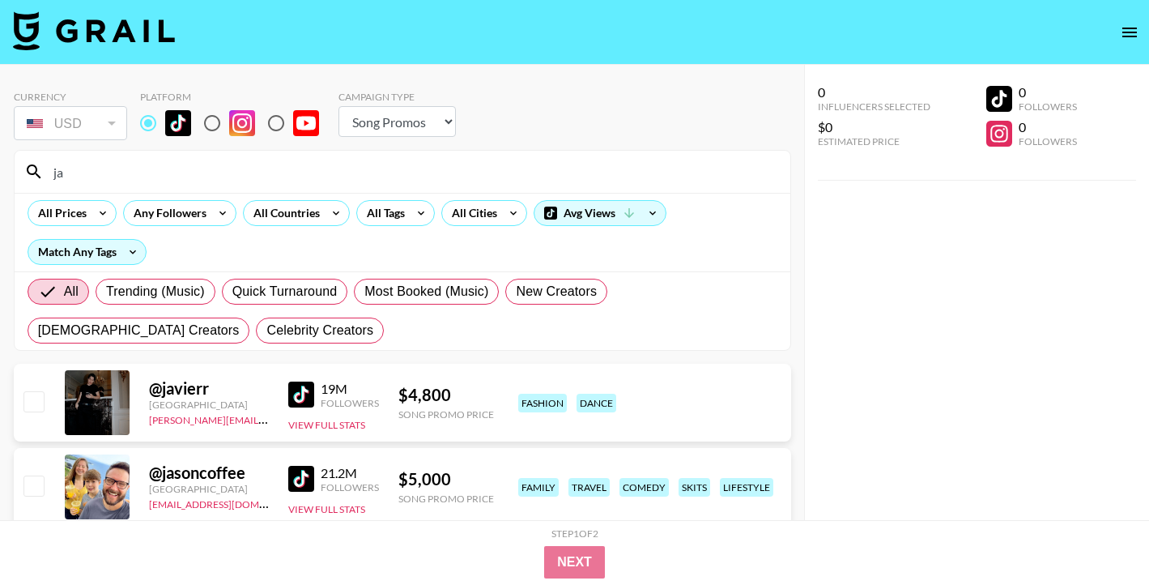
type input "j"
